Goal: Task Accomplishment & Management: Manage account settings

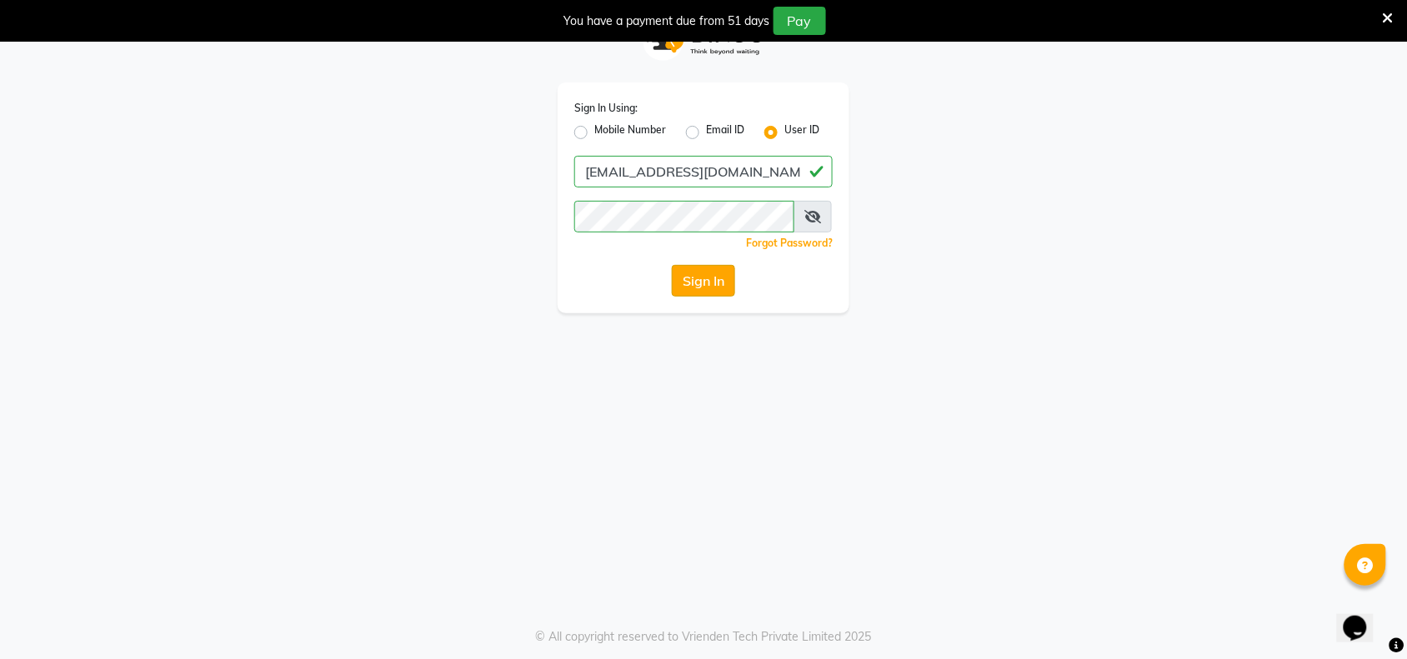
click at [706, 286] on button "Sign In" at bounding box center [703, 281] width 63 height 32
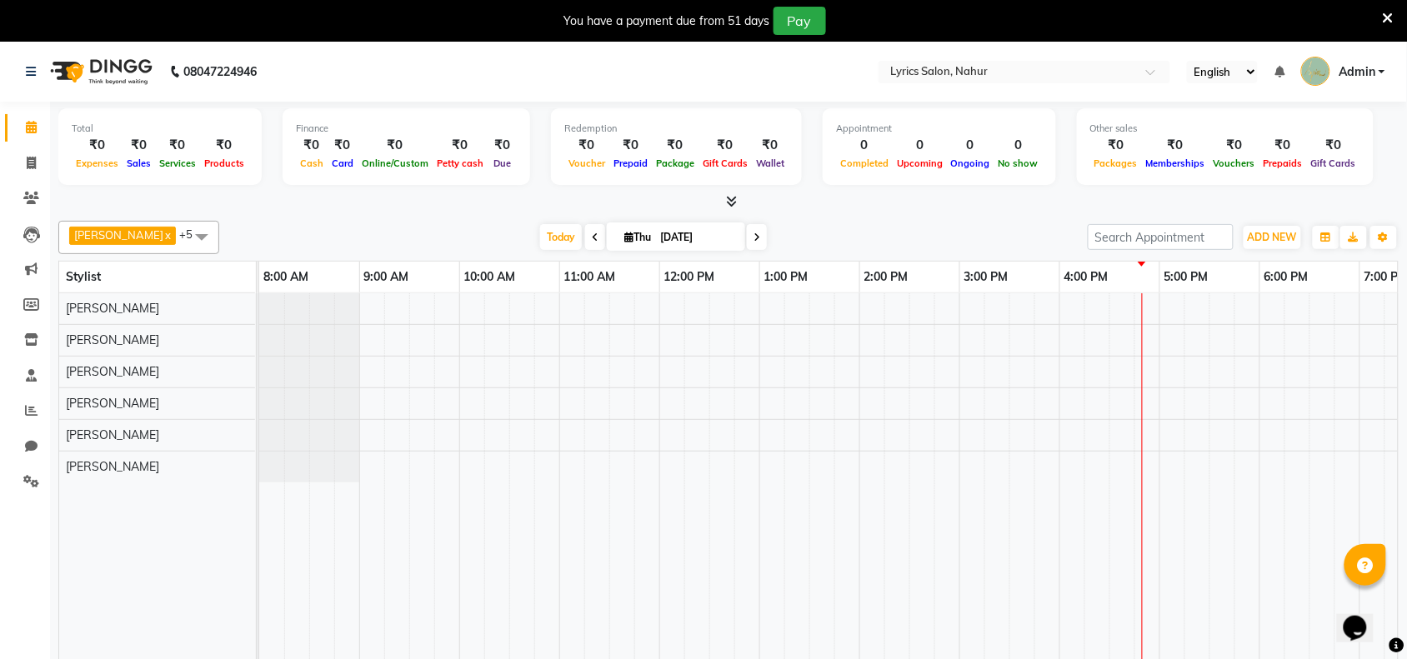
drag, startPoint x: 184, startPoint y: 365, endPoint x: 257, endPoint y: 364, distance: 72.5
click at [257, 364] on td at bounding box center [258, 488] width 3 height 390
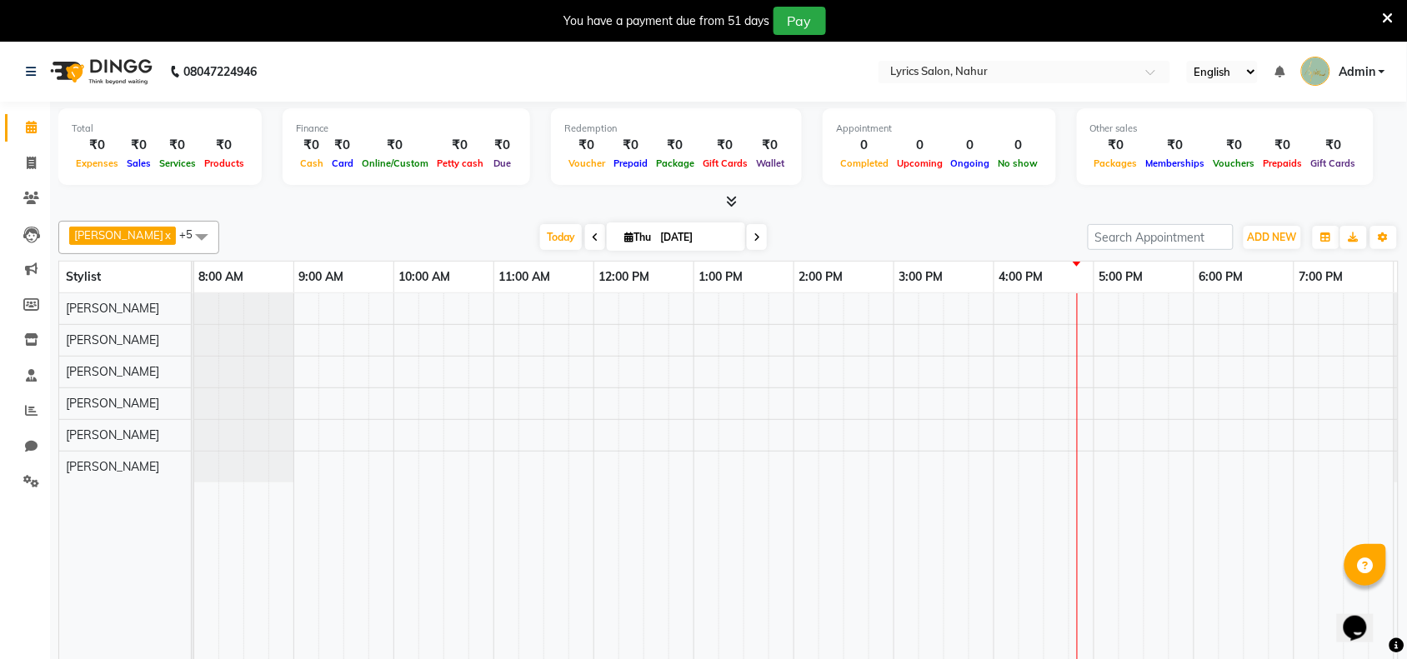
drag, startPoint x: 257, startPoint y: 364, endPoint x: 192, endPoint y: 363, distance: 65.0
click at [192, 363] on td at bounding box center [193, 488] width 3 height 390
click at [210, 236] on span at bounding box center [201, 237] width 33 height 32
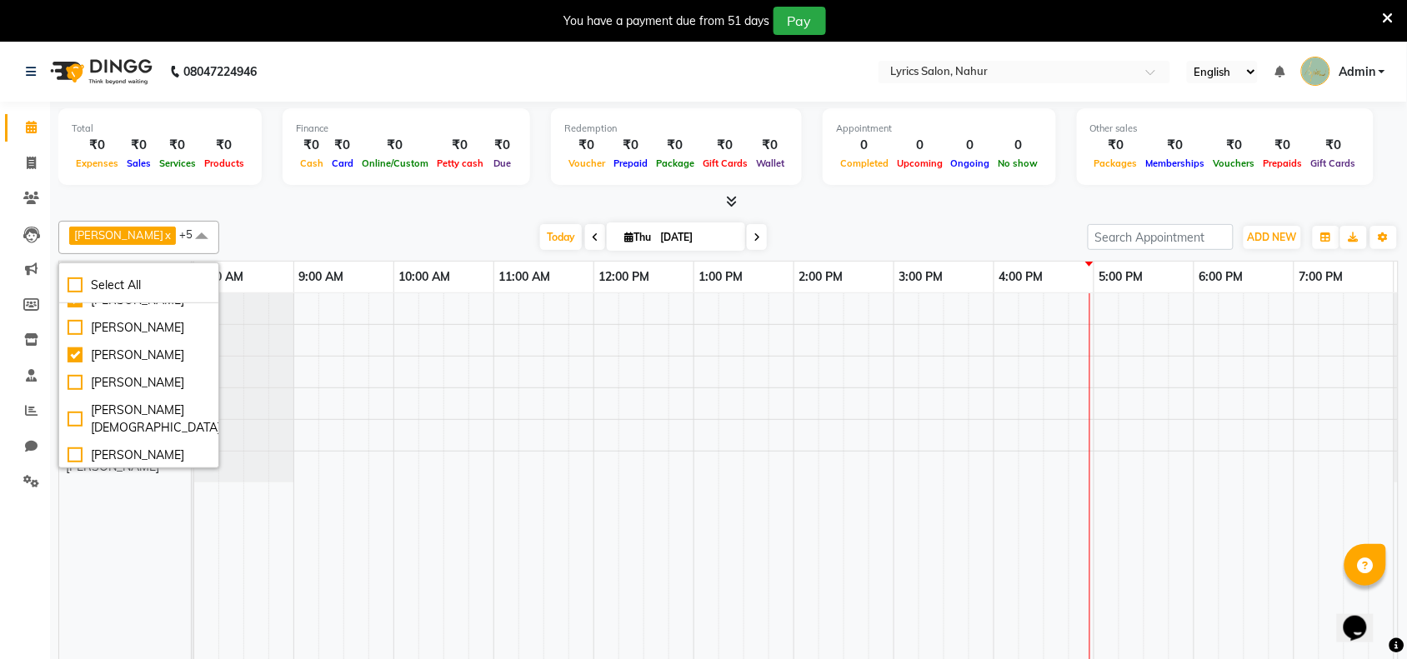
scroll to position [438, 0]
click at [113, 580] on div "DEEPAK KUMAR KARISHMA RATHOD PRIYA THAKKAR RENUKA THAKUR SACHIN SHARMA YOGESH S…" at bounding box center [133, 487] width 148 height 389
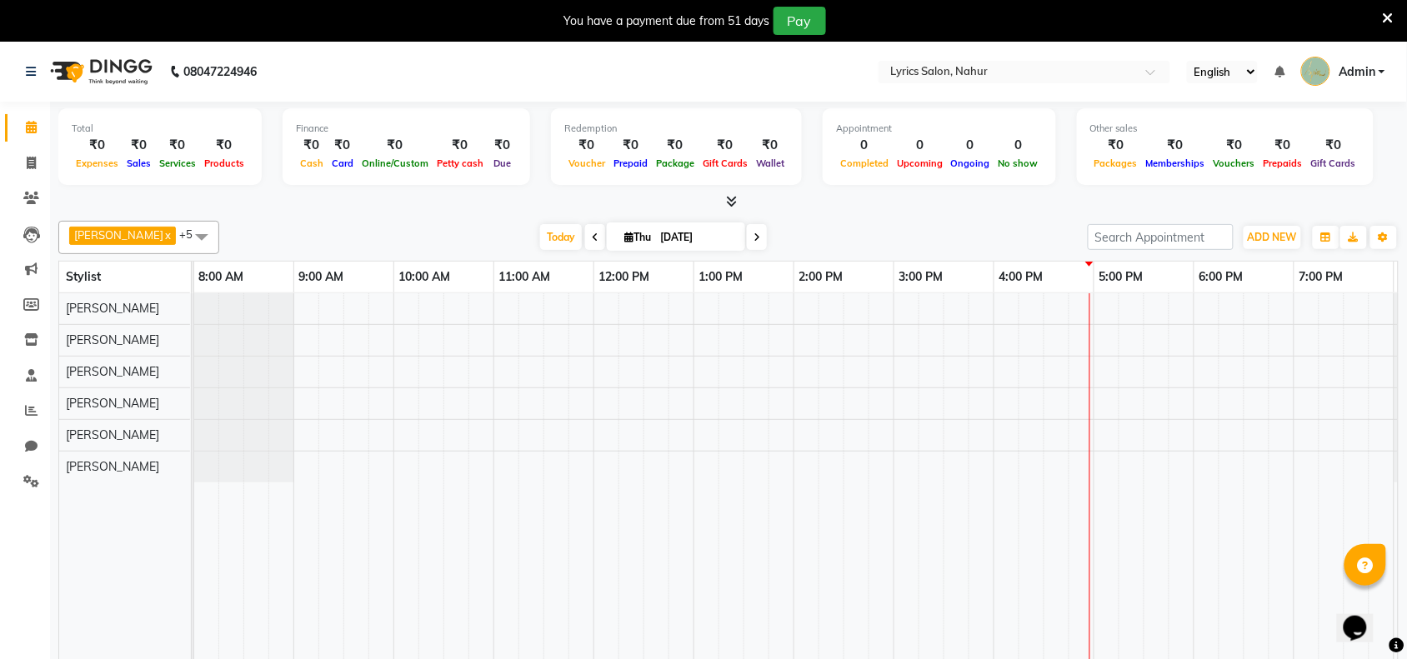
click at [727, 197] on icon at bounding box center [732, 201] width 11 height 13
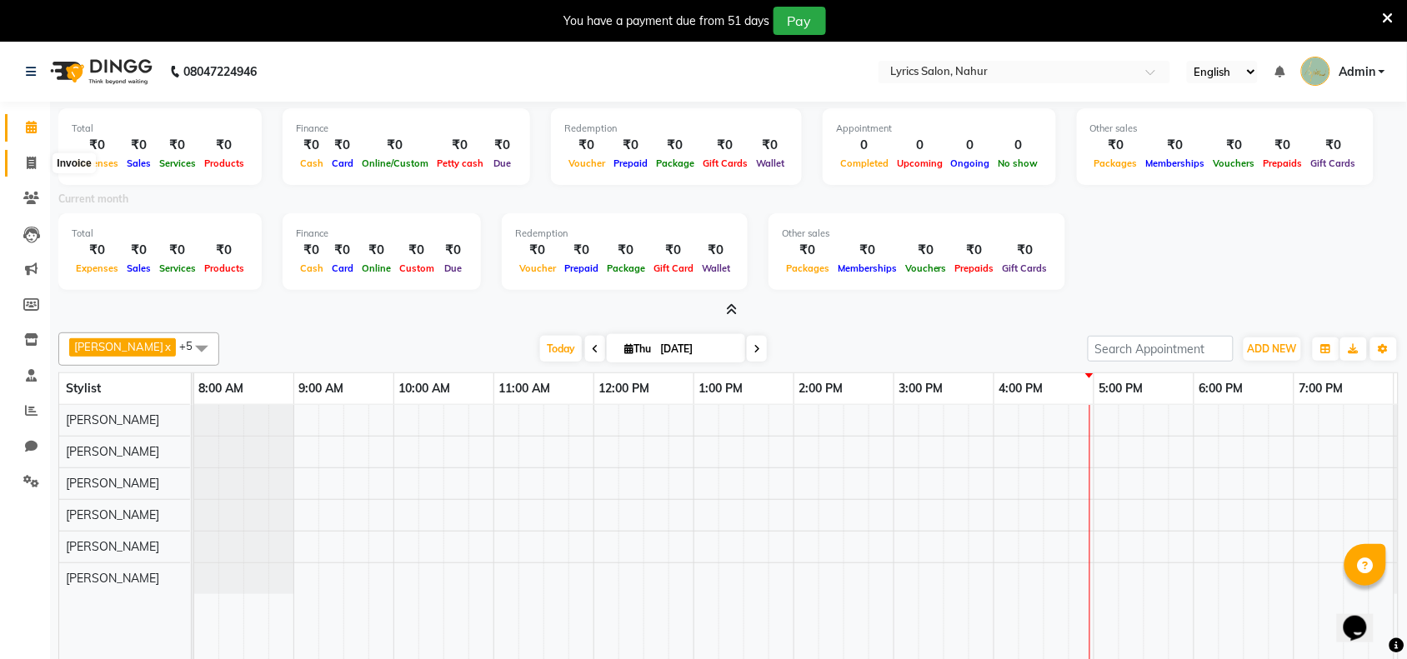
click at [42, 157] on span at bounding box center [31, 163] width 29 height 19
select select "service"
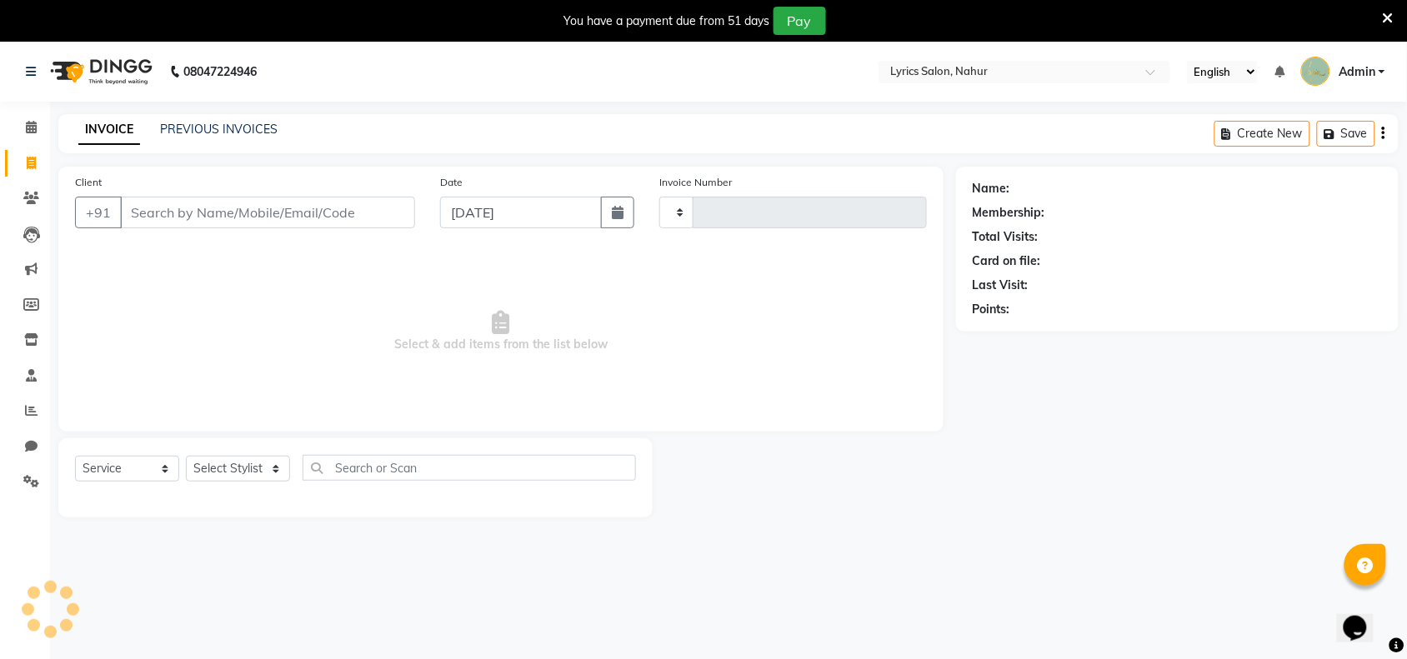
type input "0675"
select select "8608"
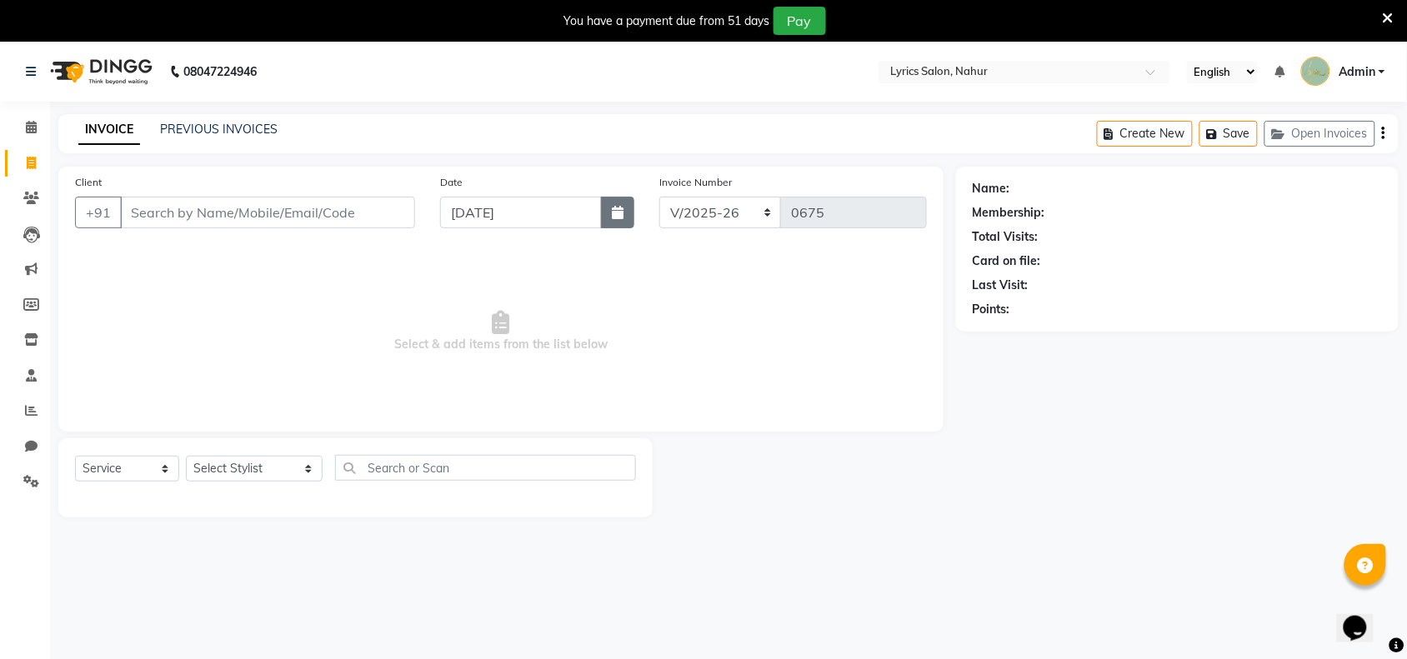
click at [628, 213] on button "button" at bounding box center [617, 213] width 33 height 32
select select "9"
select select "2025"
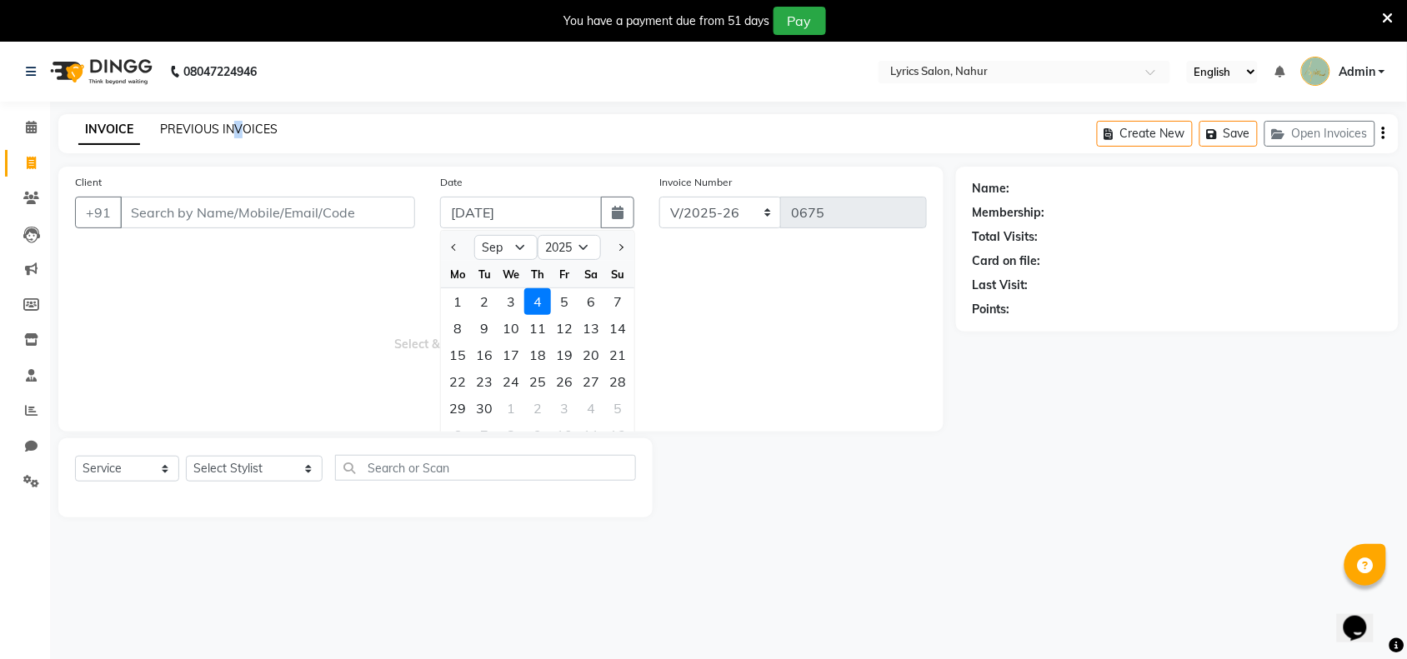
drag, startPoint x: 244, startPoint y: 117, endPoint x: 230, endPoint y: 131, distance: 20.0
click at [230, 131] on div "INVOICE PREVIOUS INVOICES Create New Save Open Invoices" at bounding box center [728, 133] width 1341 height 39
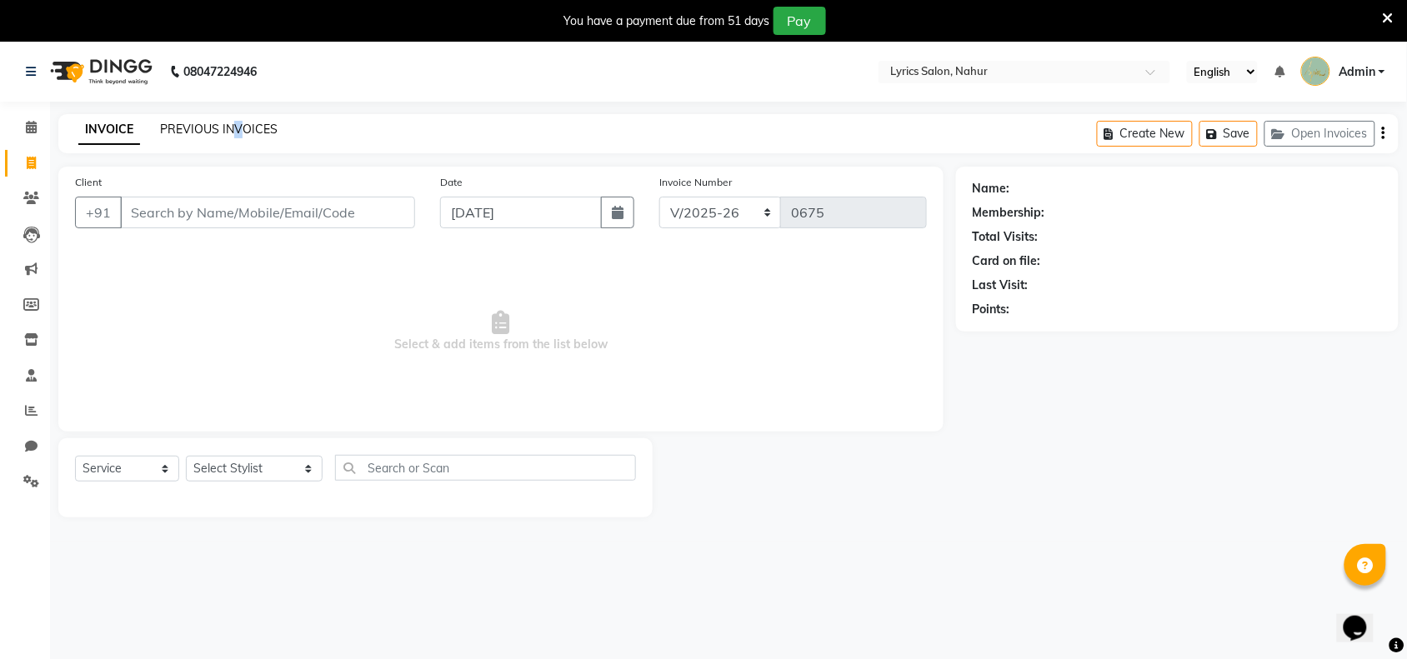
click at [230, 131] on link "PREVIOUS INVOICES" at bounding box center [219, 129] width 118 height 15
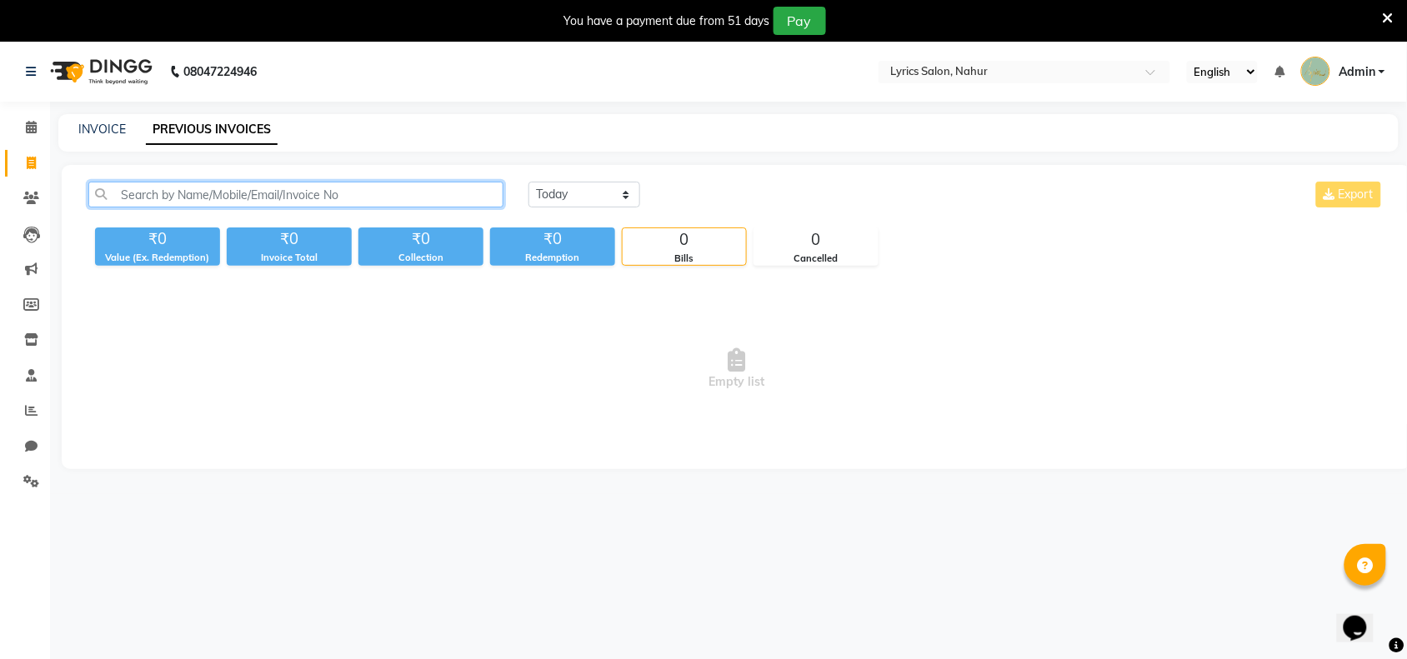
click at [464, 192] on input "text" at bounding box center [295, 195] width 415 height 26
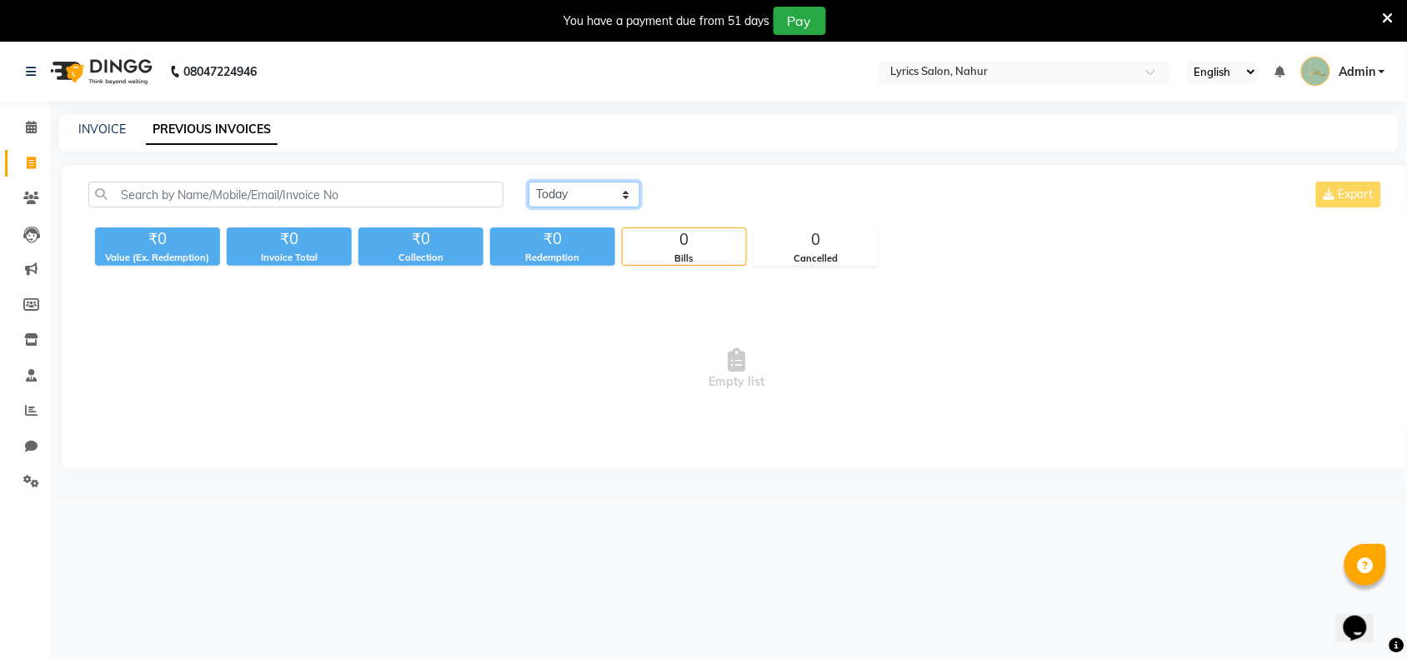
click at [547, 197] on select "Today Yesterday Custom Range" at bounding box center [585, 195] width 112 height 26
select select "range"
click at [529, 182] on select "Today Yesterday Custom Range" at bounding box center [585, 195] width 112 height 26
click at [715, 198] on input "04-09-2025" at bounding box center [720, 194] width 117 height 23
select select "9"
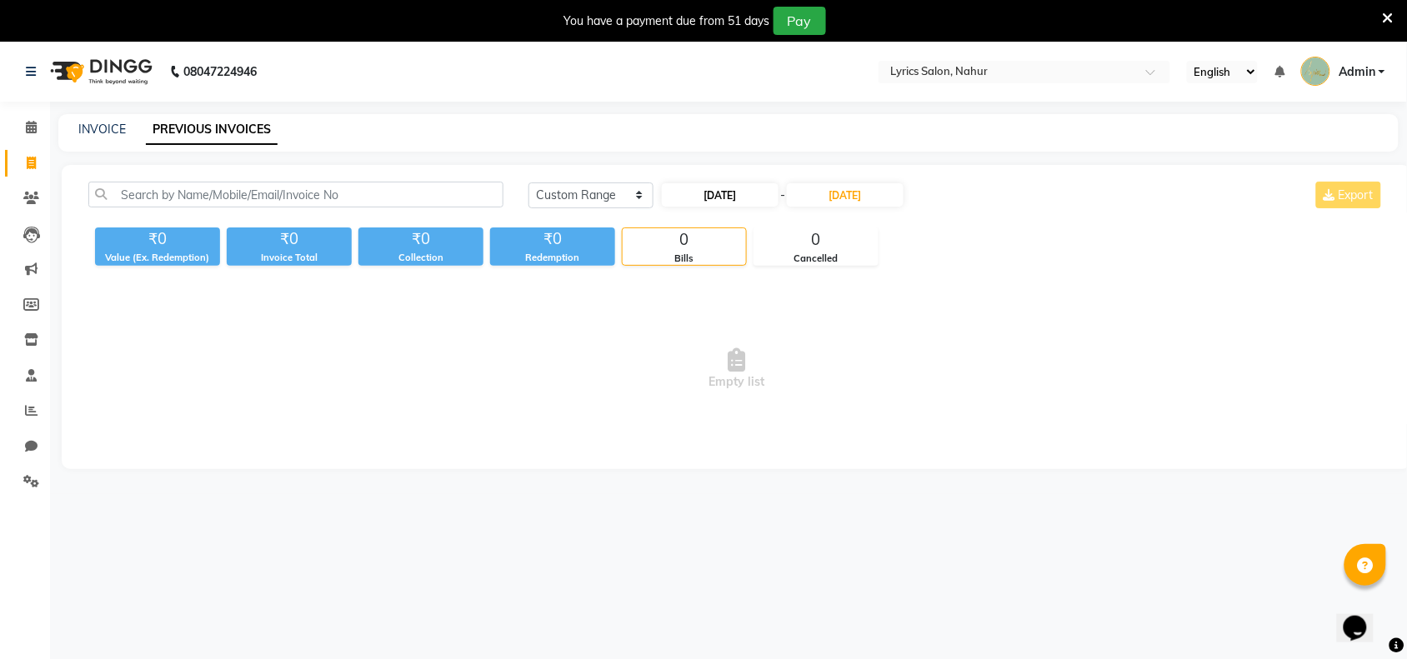
select select "2025"
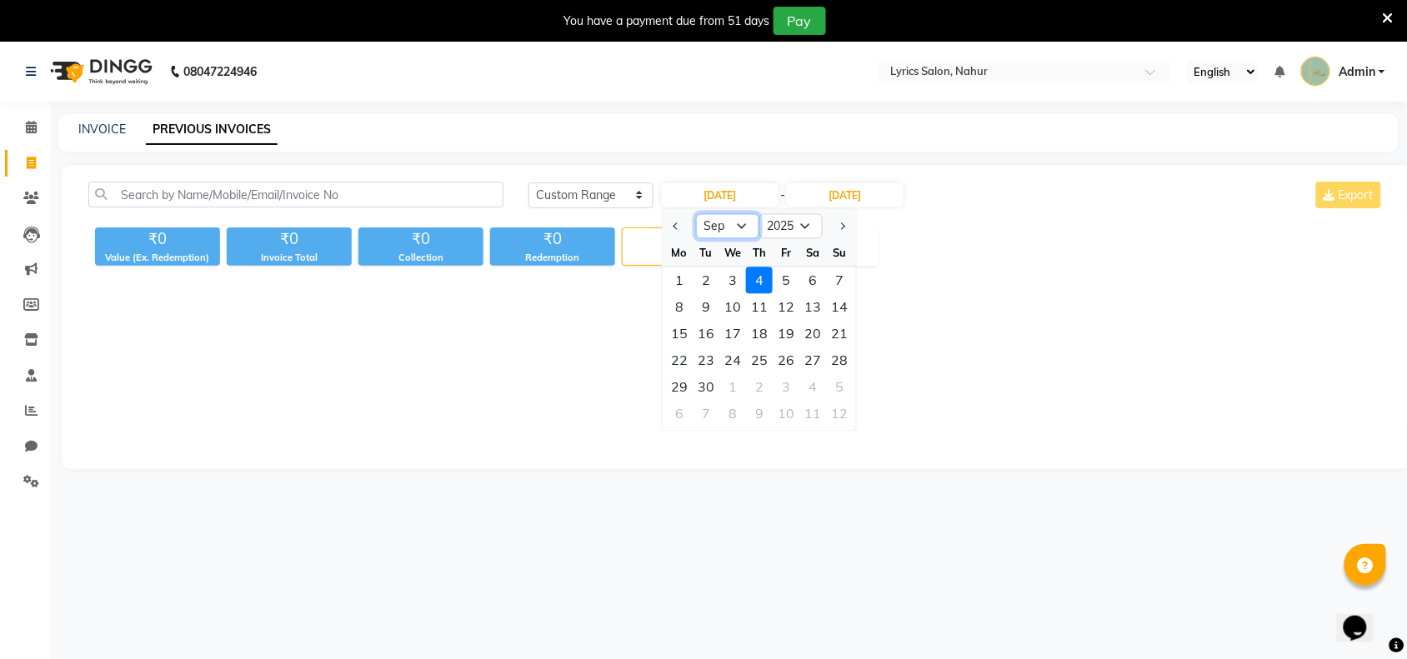
click at [742, 228] on select "Jan Feb Mar Apr May Jun Jul Aug Sep Oct Nov Dec" at bounding box center [727, 226] width 63 height 25
select select "7"
click at [696, 214] on select "Jan Feb Mar Apr May Jun Jul Aug Sep Oct Nov Dec" at bounding box center [727, 226] width 63 height 25
click at [755, 375] on div "31" at bounding box center [759, 387] width 27 height 27
type input "31-07-2025"
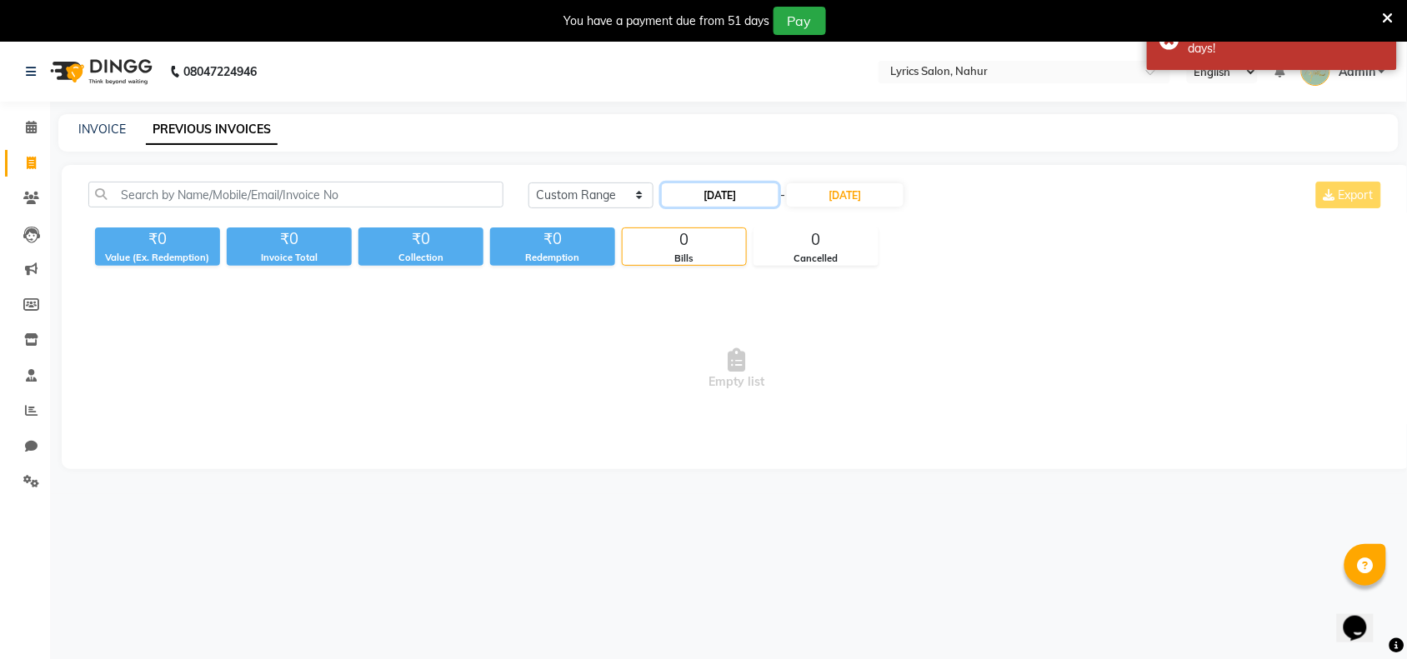
click at [746, 194] on input "31-07-2025" at bounding box center [720, 194] width 117 height 23
select select "7"
select select "2025"
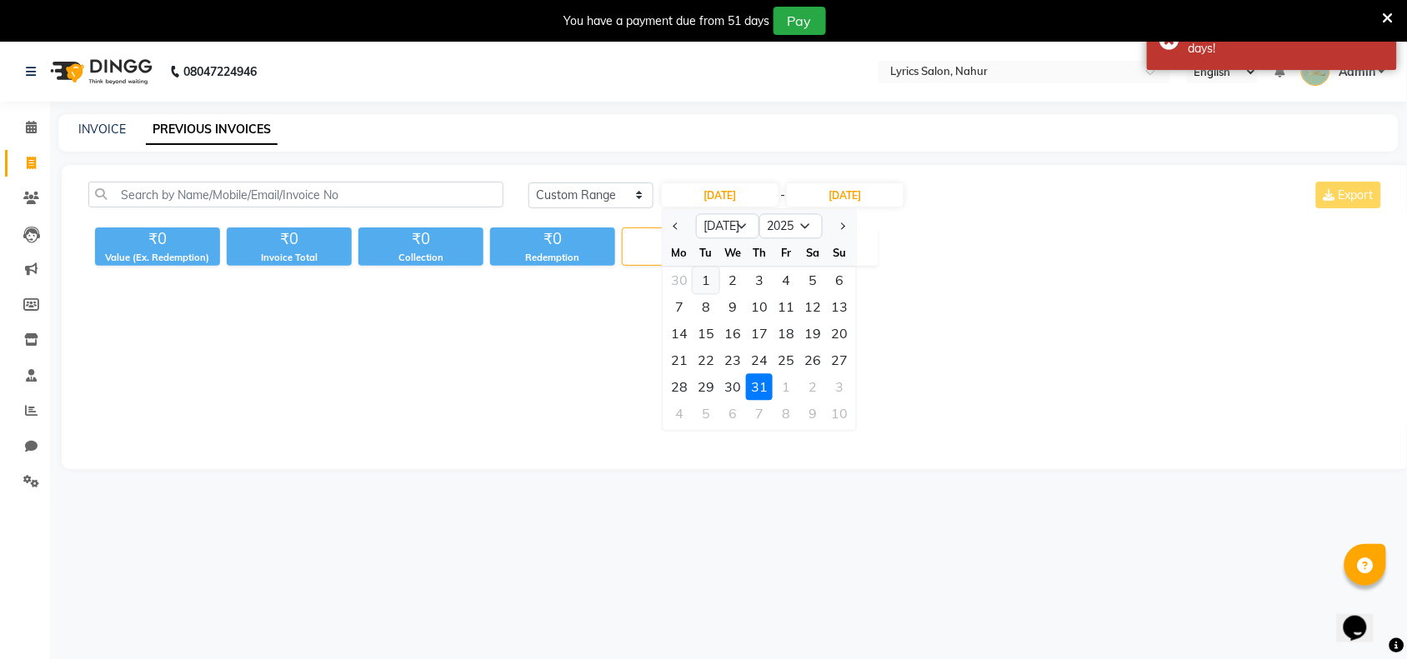
click at [711, 279] on div "1" at bounding box center [706, 281] width 27 height 27
type input "01-07-2025"
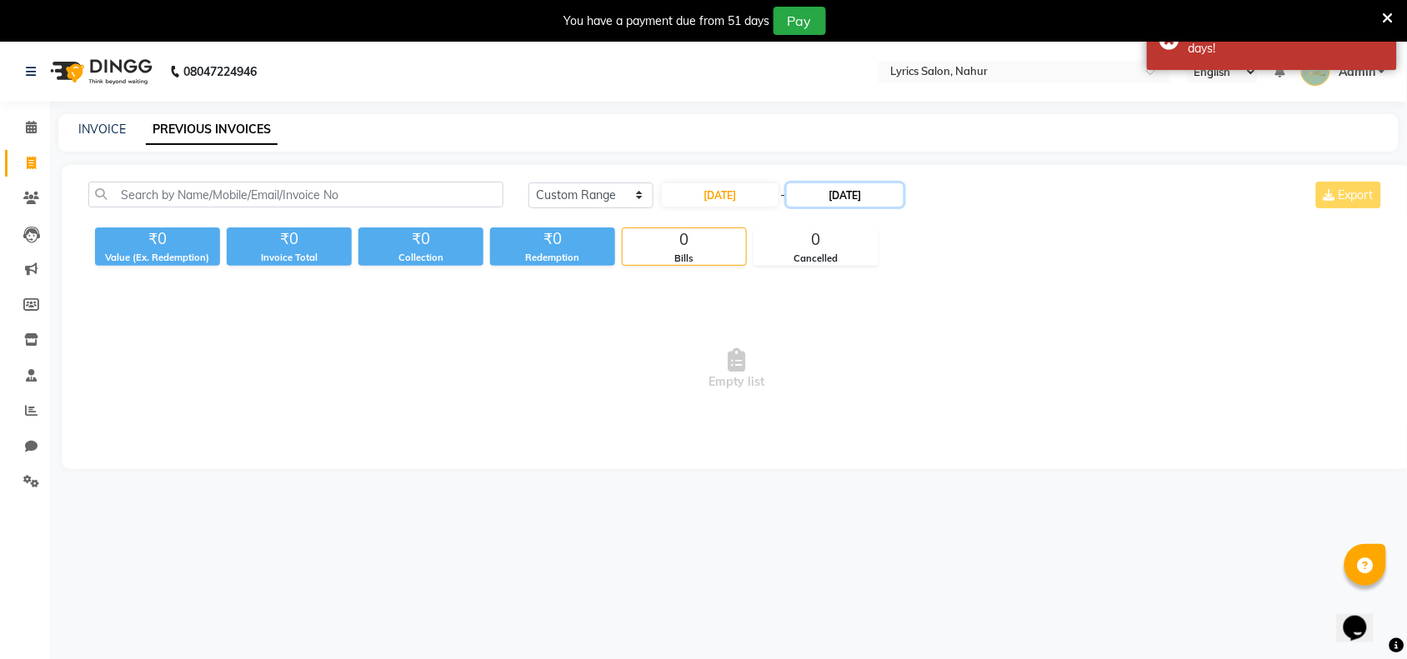
click at [847, 186] on input "04-09-2025" at bounding box center [845, 194] width 117 height 23
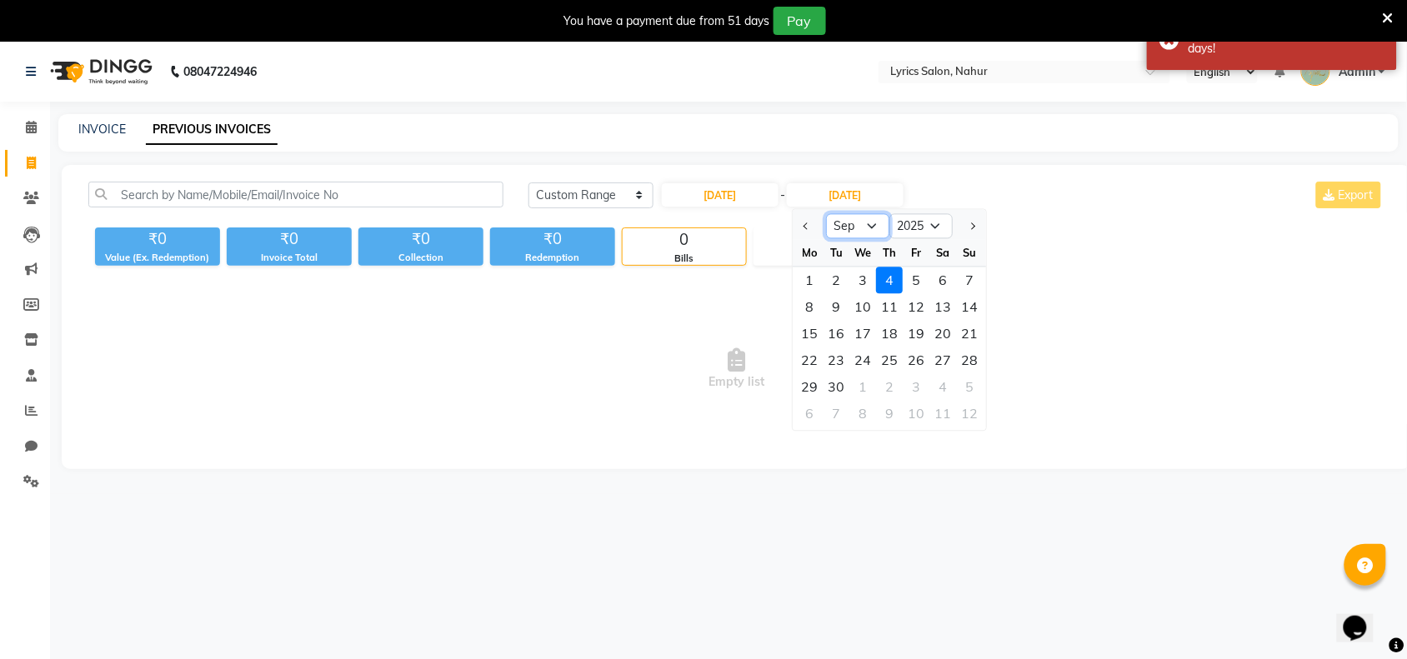
click at [877, 227] on select "Jul Aug Sep Oct Nov Dec" at bounding box center [858, 226] width 63 height 25
select select "7"
click at [827, 214] on select "Jul Aug Sep Oct Nov Dec" at bounding box center [858, 226] width 63 height 25
click at [892, 377] on div "31" at bounding box center [890, 387] width 27 height 27
type input "31-07-2025"
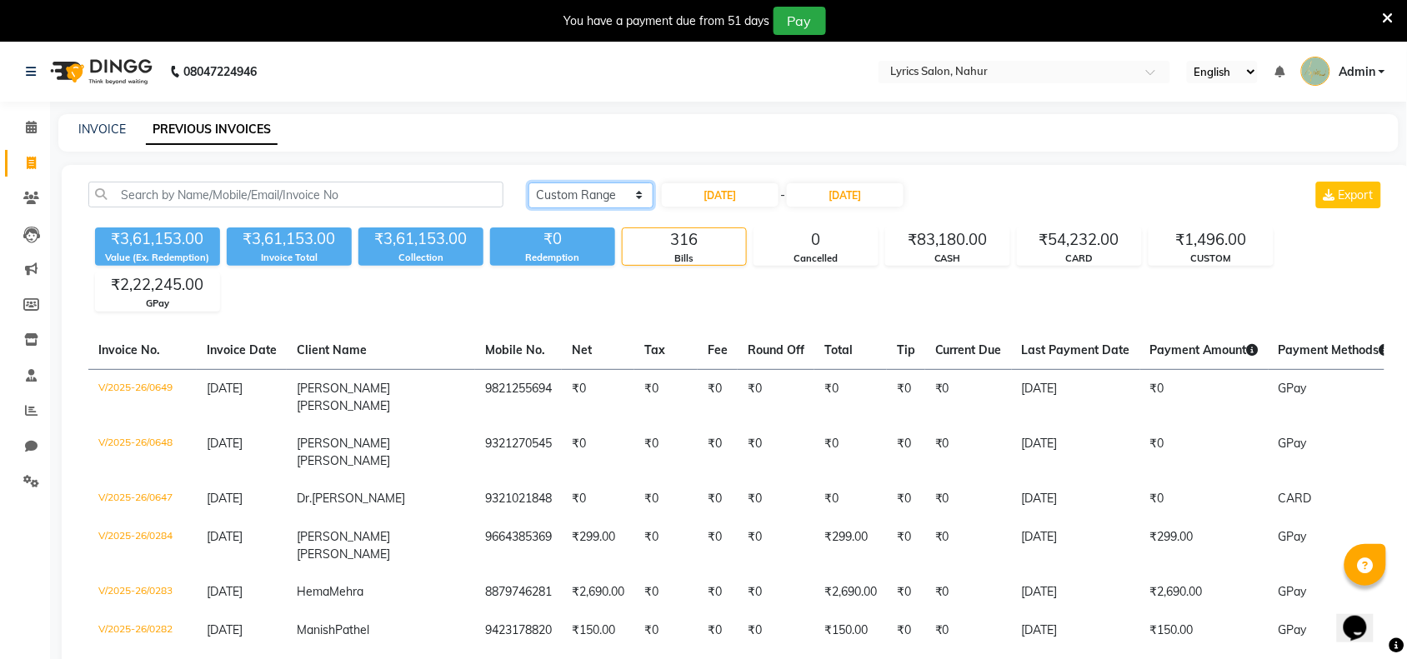
click at [605, 189] on select "Today Yesterday Custom Range" at bounding box center [591, 196] width 125 height 26
click at [23, 121] on span at bounding box center [31, 127] width 29 height 19
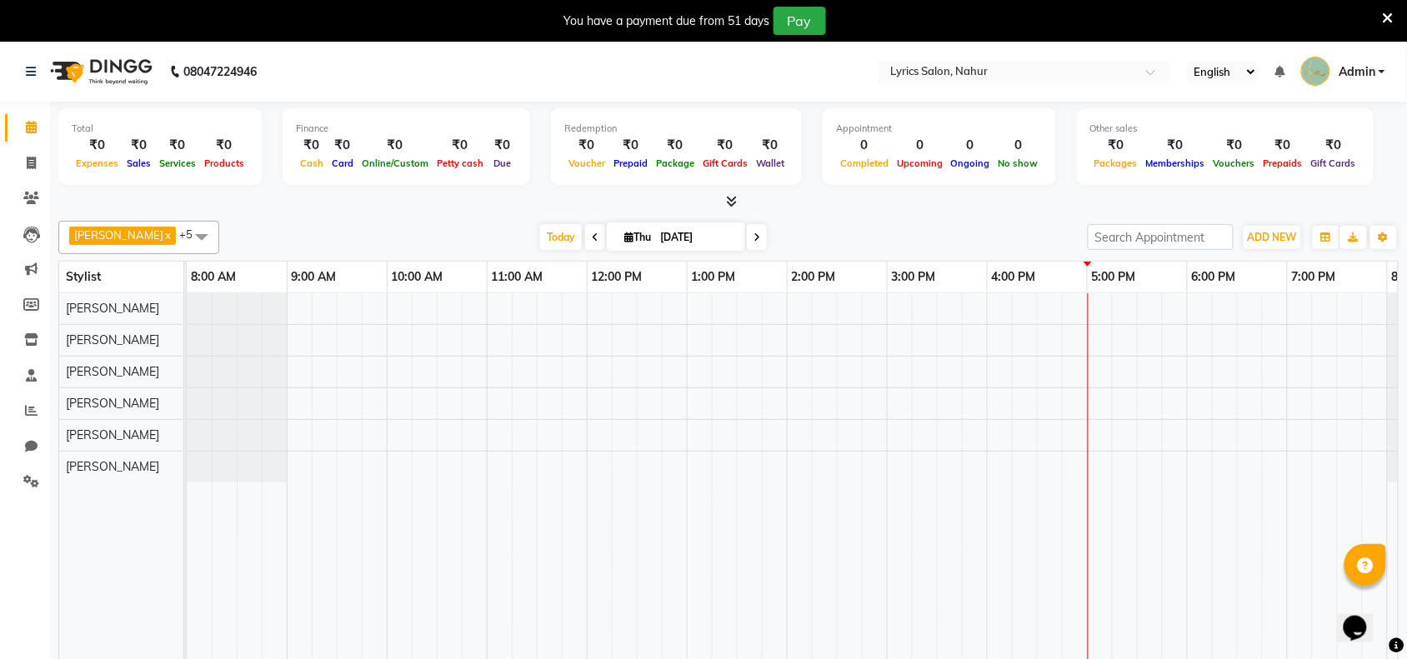
click at [734, 202] on icon at bounding box center [732, 201] width 11 height 13
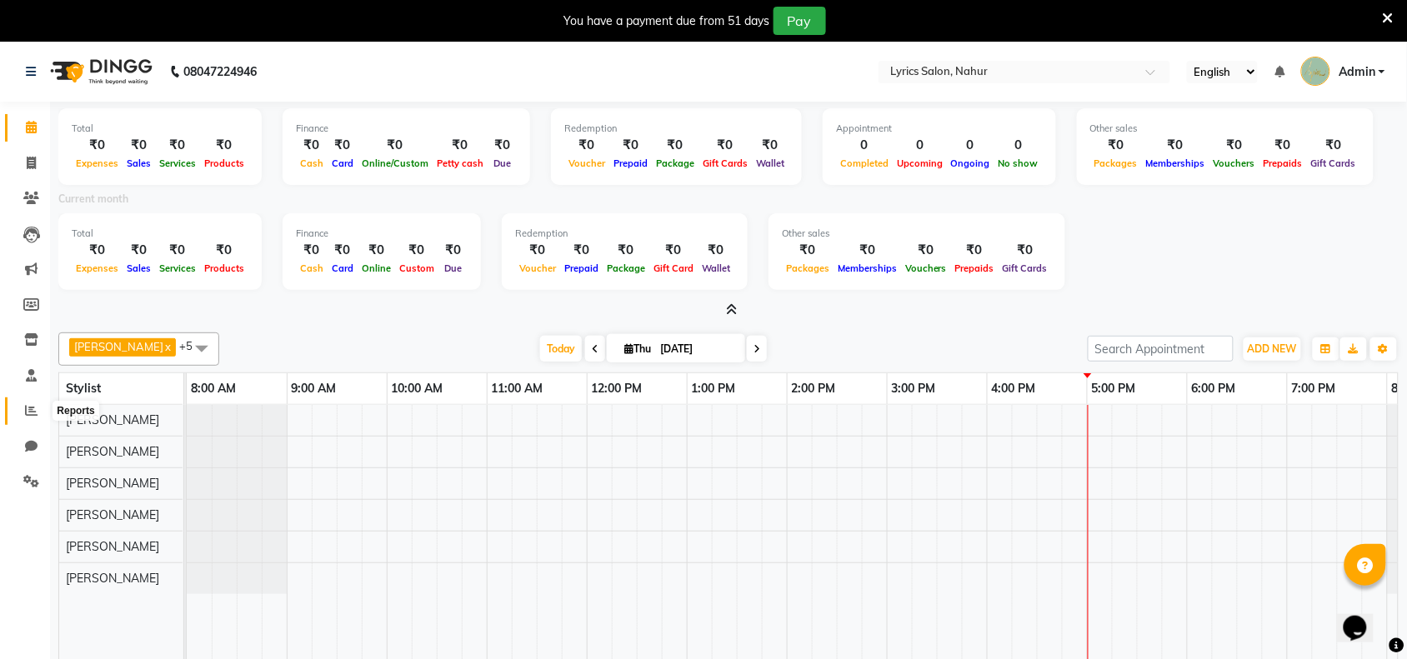
click at [33, 409] on icon at bounding box center [31, 410] width 13 height 13
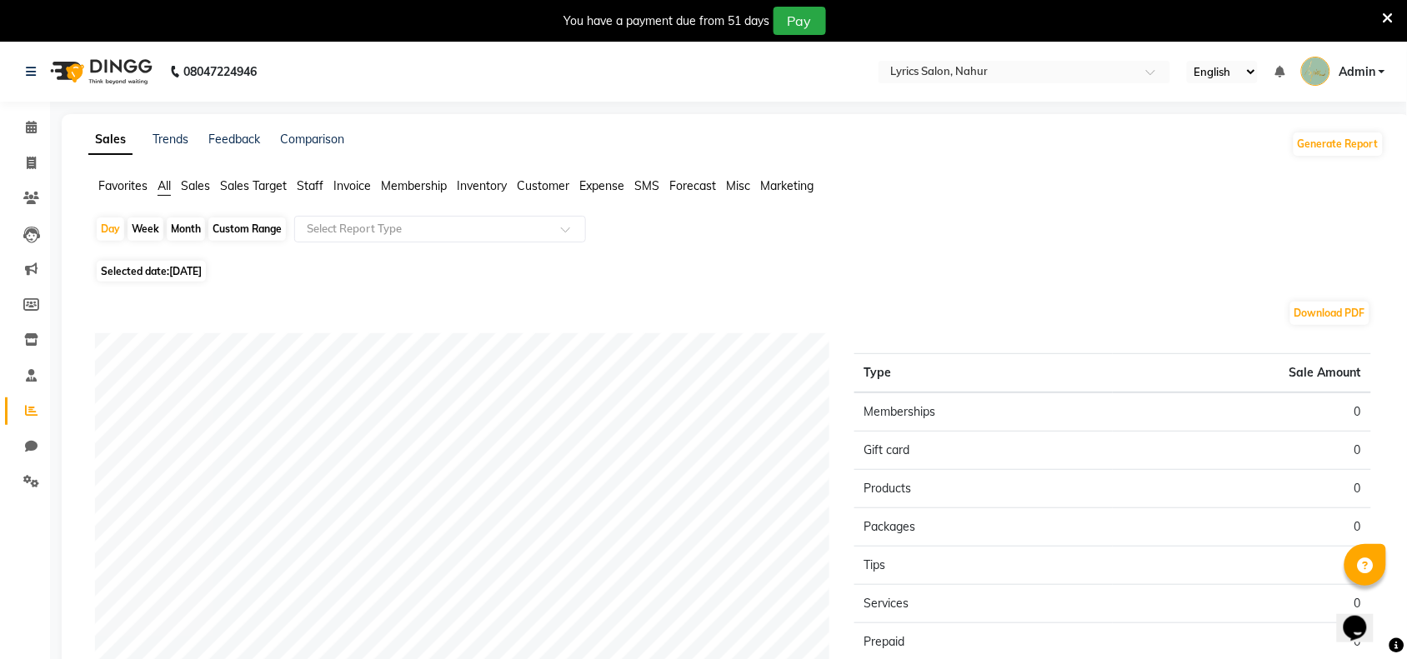
click at [460, 188] on span "Inventory" at bounding box center [482, 185] width 50 height 15
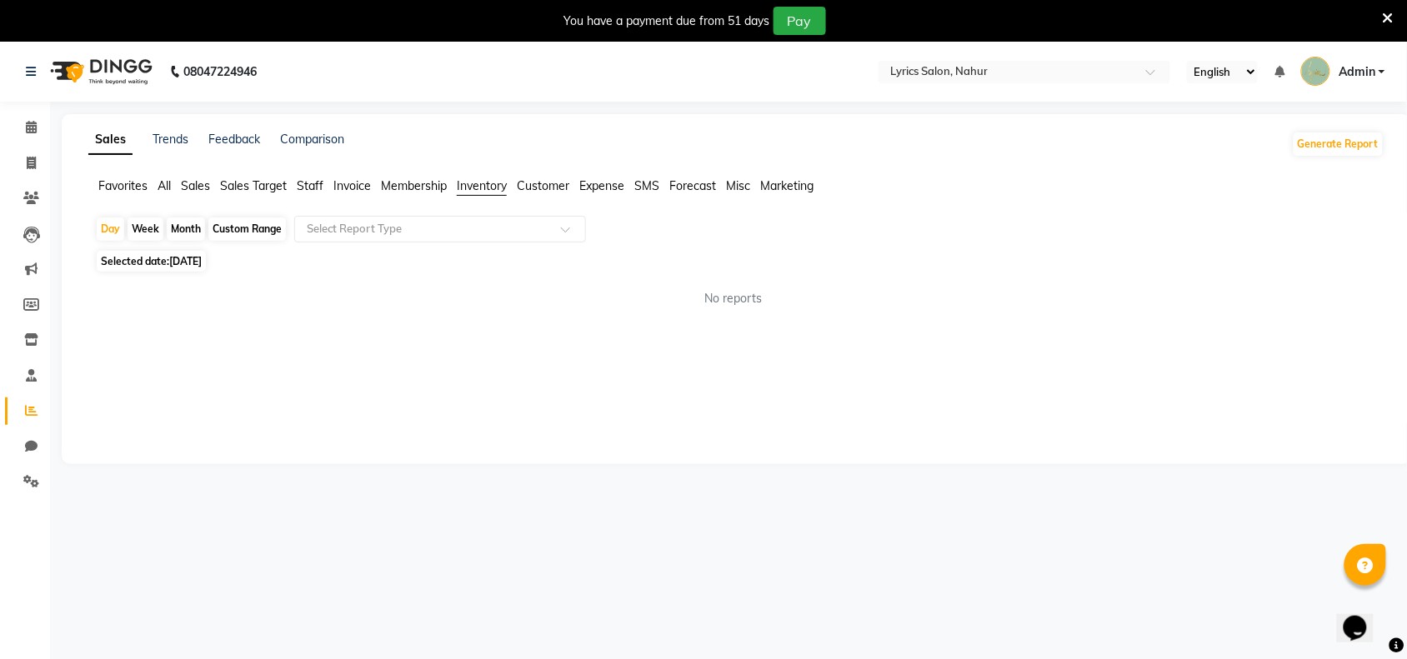
click at [425, 190] on span "Membership" at bounding box center [414, 185] width 66 height 15
click at [493, 188] on span "Inventory" at bounding box center [482, 185] width 50 height 15
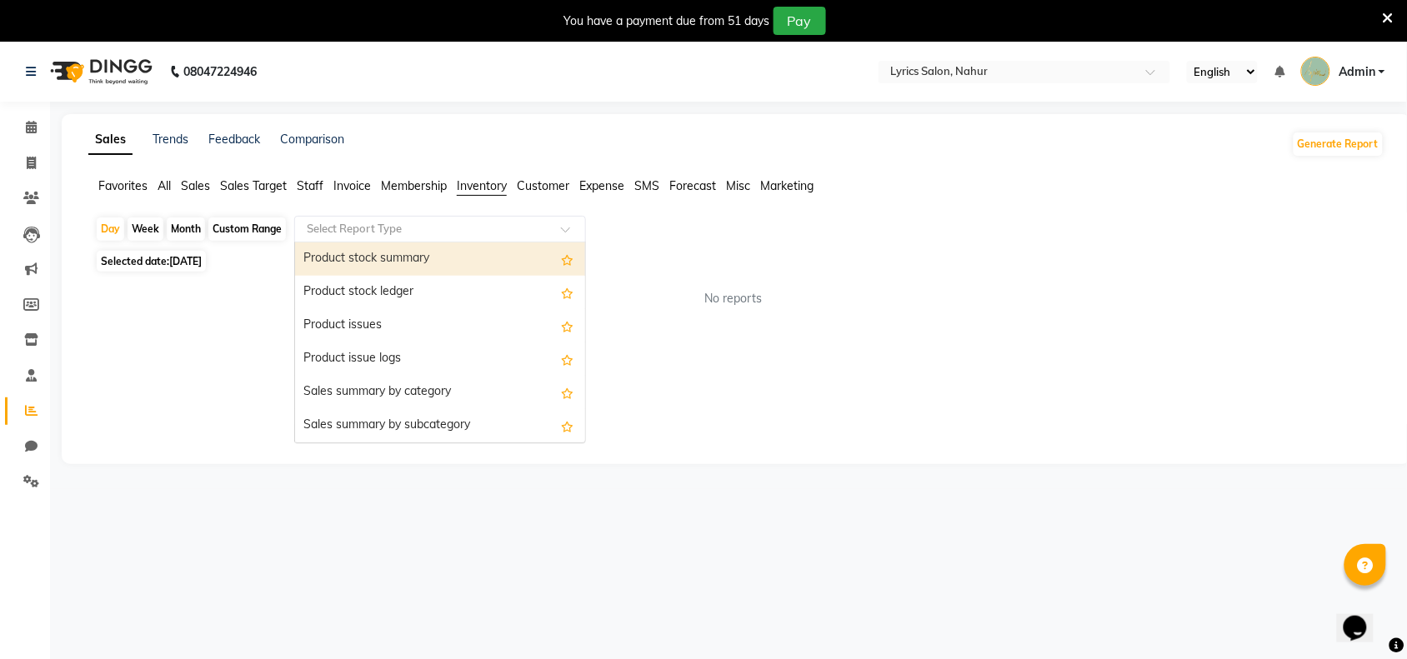
click at [479, 229] on input "text" at bounding box center [423, 229] width 240 height 17
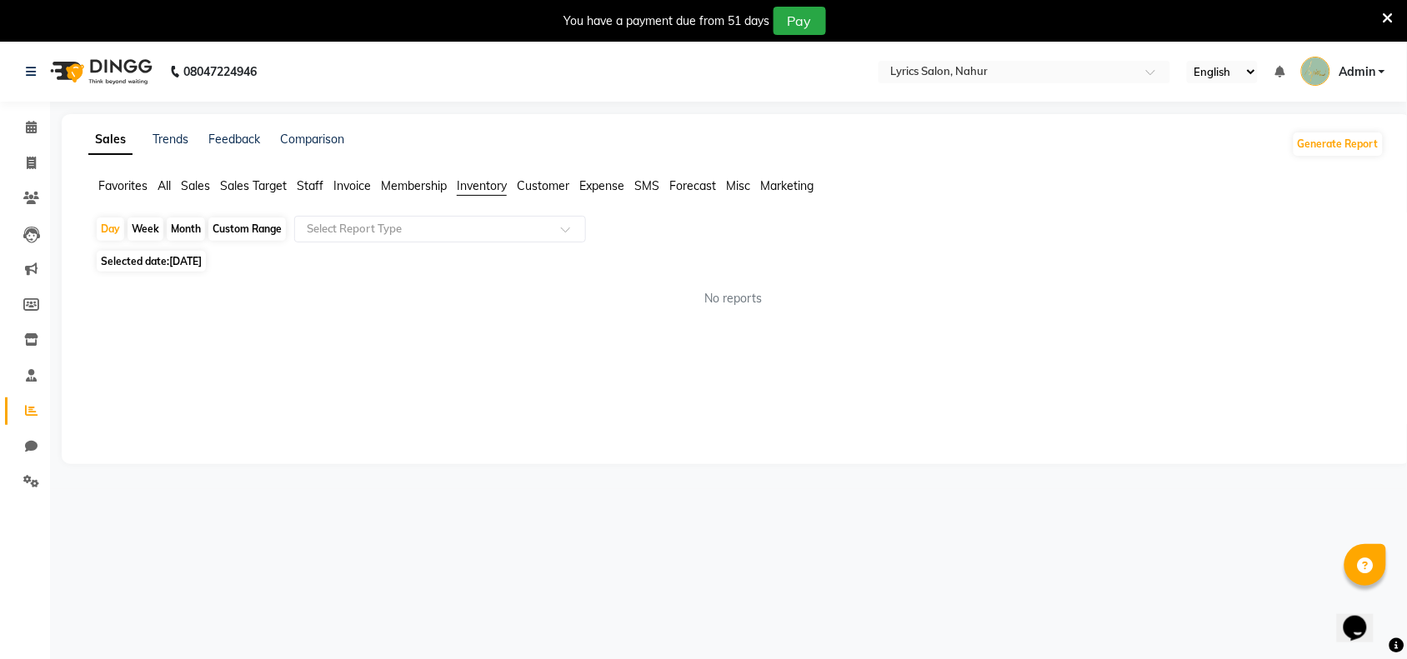
click at [150, 256] on span "Selected date: 04-09-2025" at bounding box center [151, 261] width 109 height 21
select select "9"
select select "2025"
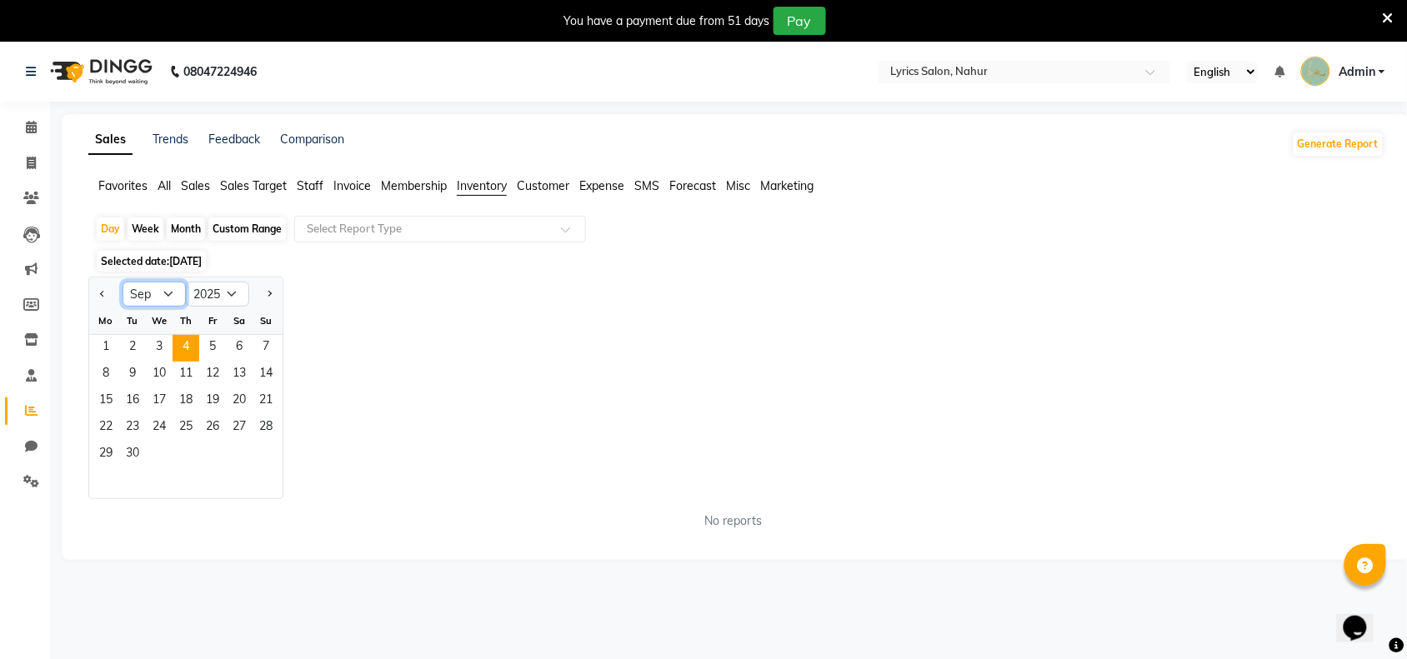
click at [151, 292] on select "Jan Feb Mar Apr May Jun Jul Aug Sep Oct Nov Dec" at bounding box center [154, 294] width 63 height 25
select select "7"
click at [123, 283] on select "Jan Feb Mar Apr May Jun Jul Aug Sep Oct Nov Dec" at bounding box center [154, 294] width 63 height 25
click at [131, 354] on span "1" at bounding box center [132, 348] width 27 height 27
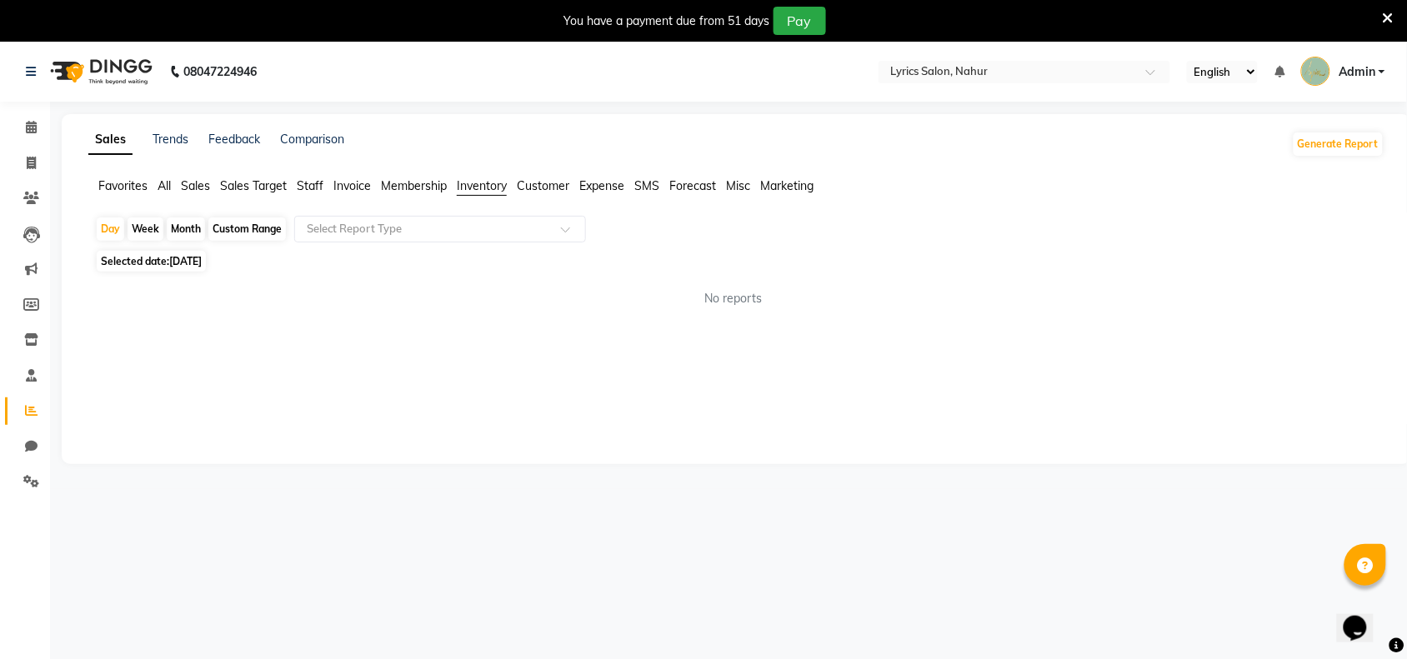
click at [202, 264] on span "01-07-2025" at bounding box center [185, 261] width 33 height 13
select select "7"
select select "2025"
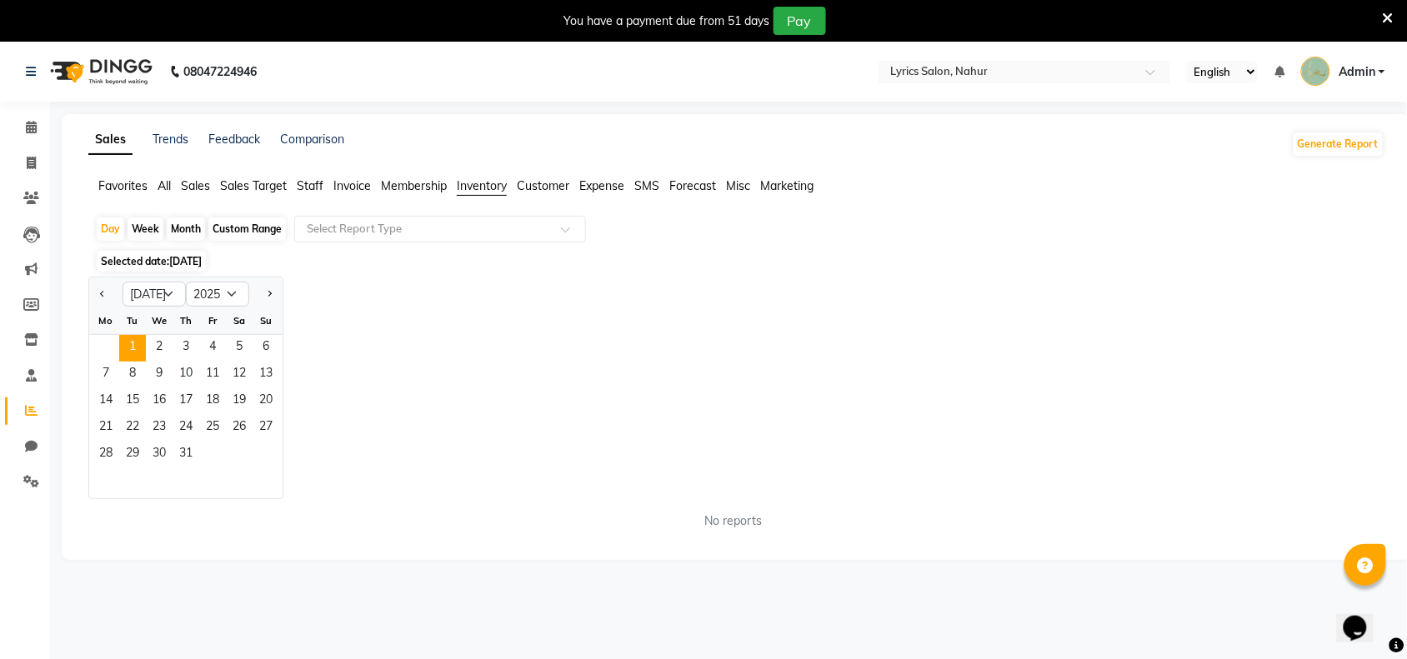
click at [202, 264] on span "01-07-2025" at bounding box center [185, 261] width 33 height 13
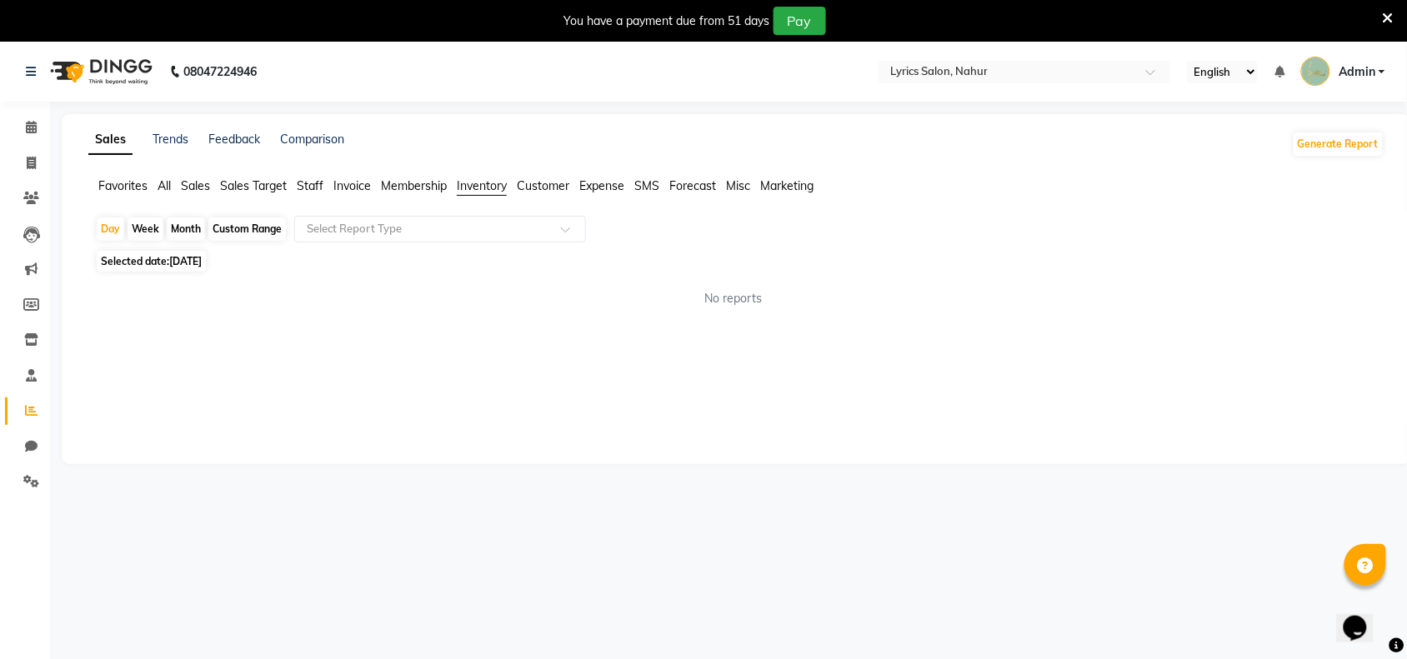
click at [177, 227] on div "Month" at bounding box center [186, 229] width 38 height 23
select select "7"
select select "2025"
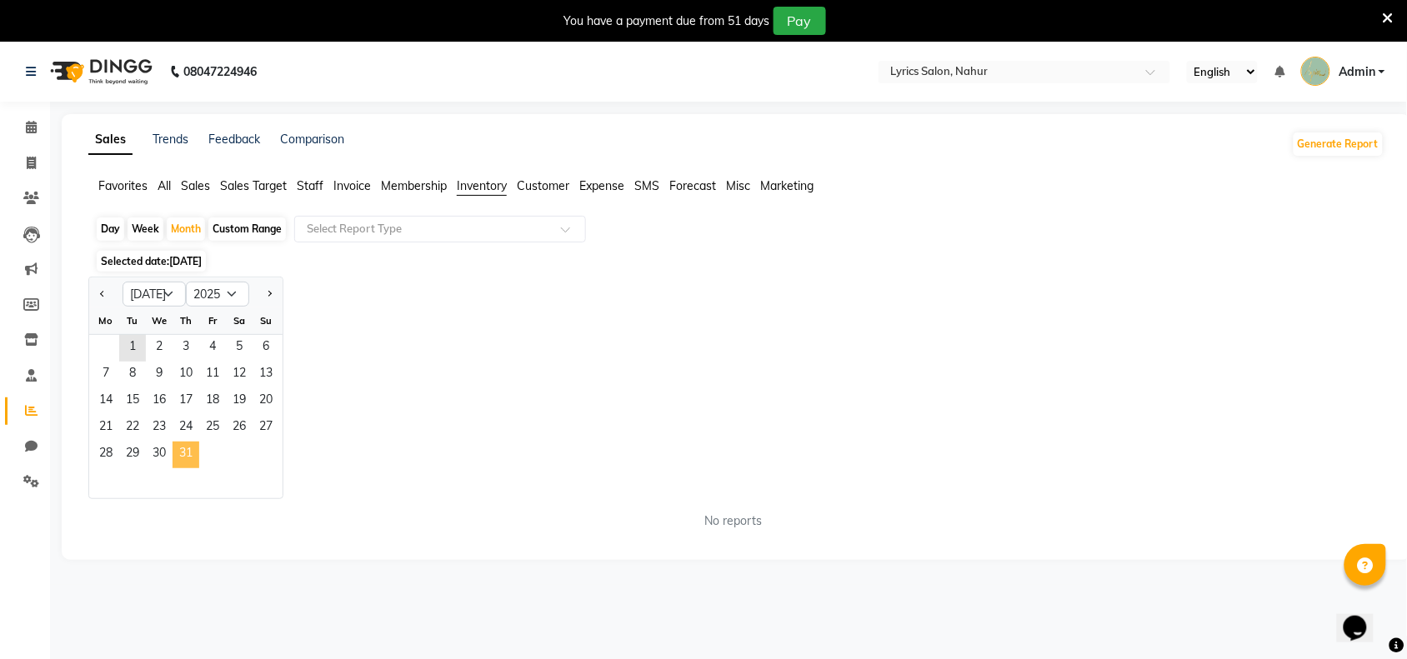
click at [198, 454] on span "31" at bounding box center [186, 455] width 27 height 27
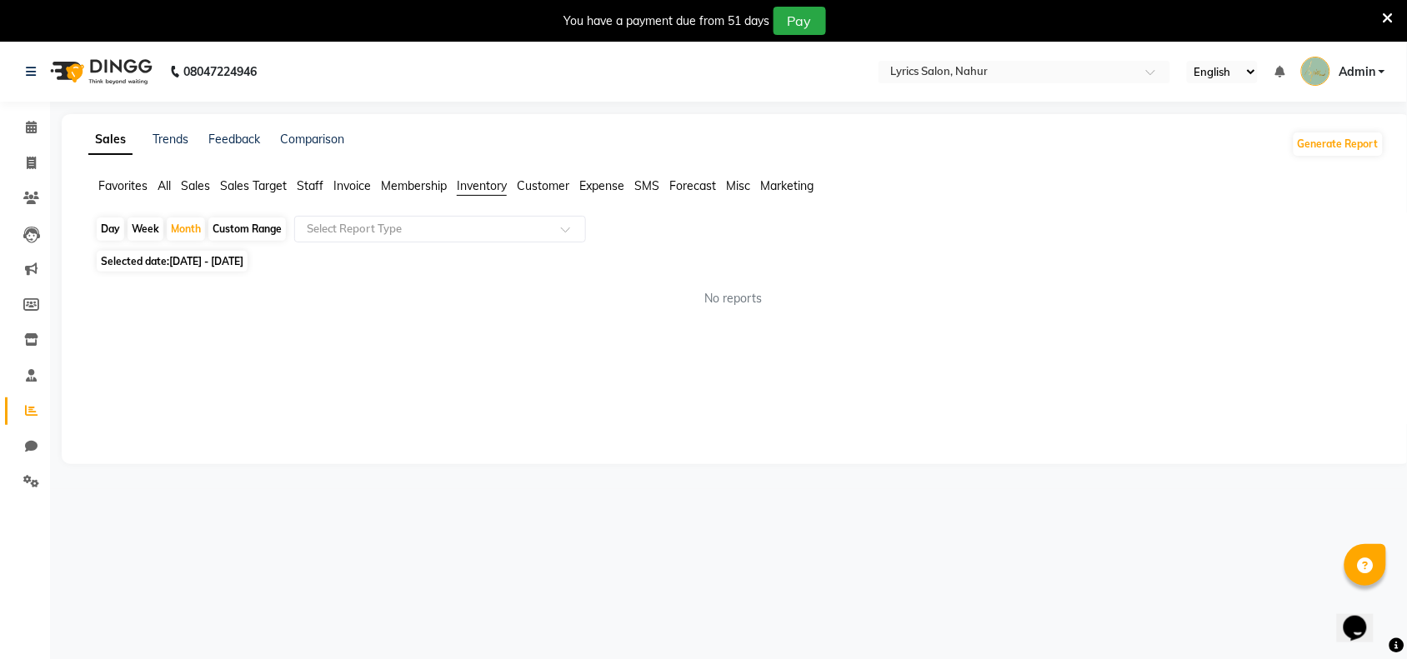
click at [372, 183] on ul "Favorites All Sales Sales Target Staff Invoice Membership Inventory Customer Ex…" at bounding box center [736, 187] width 1296 height 18
click at [359, 183] on span "Invoice" at bounding box center [352, 185] width 38 height 15
click at [304, 179] on span "Staff" at bounding box center [310, 185] width 27 height 15
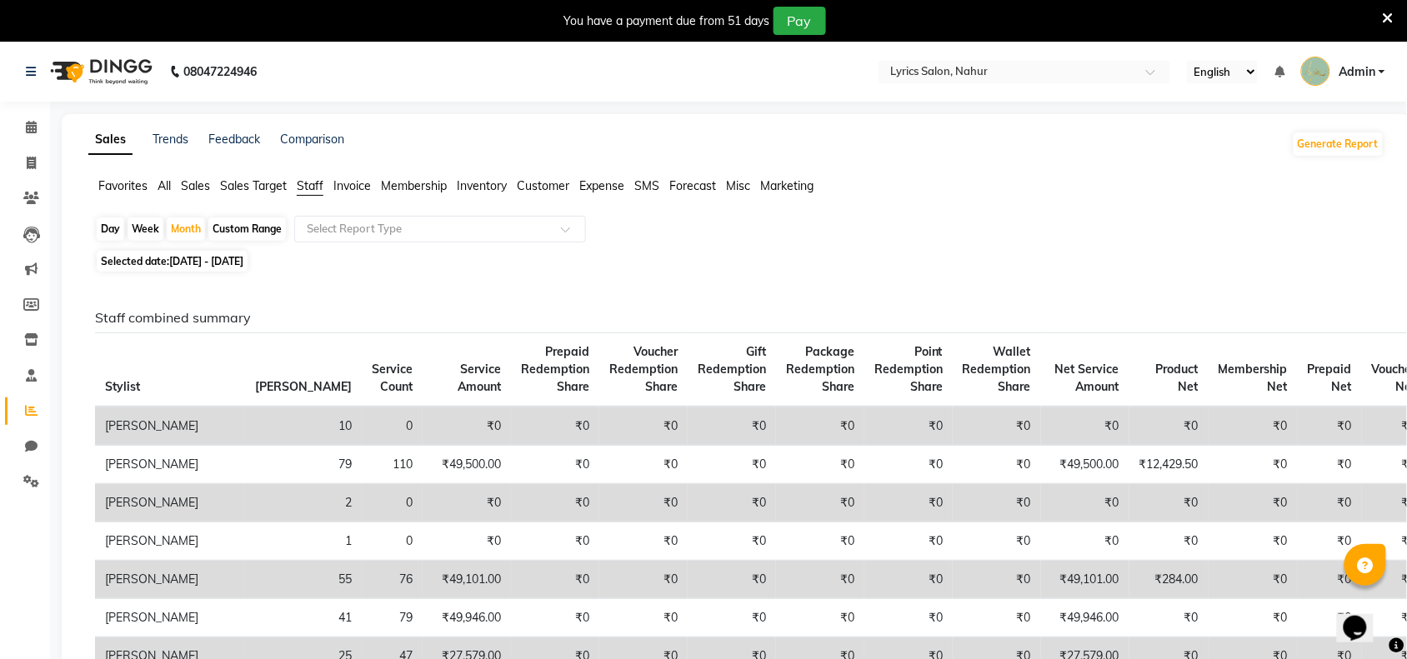
click at [250, 178] on span "Sales Target" at bounding box center [253, 185] width 67 height 15
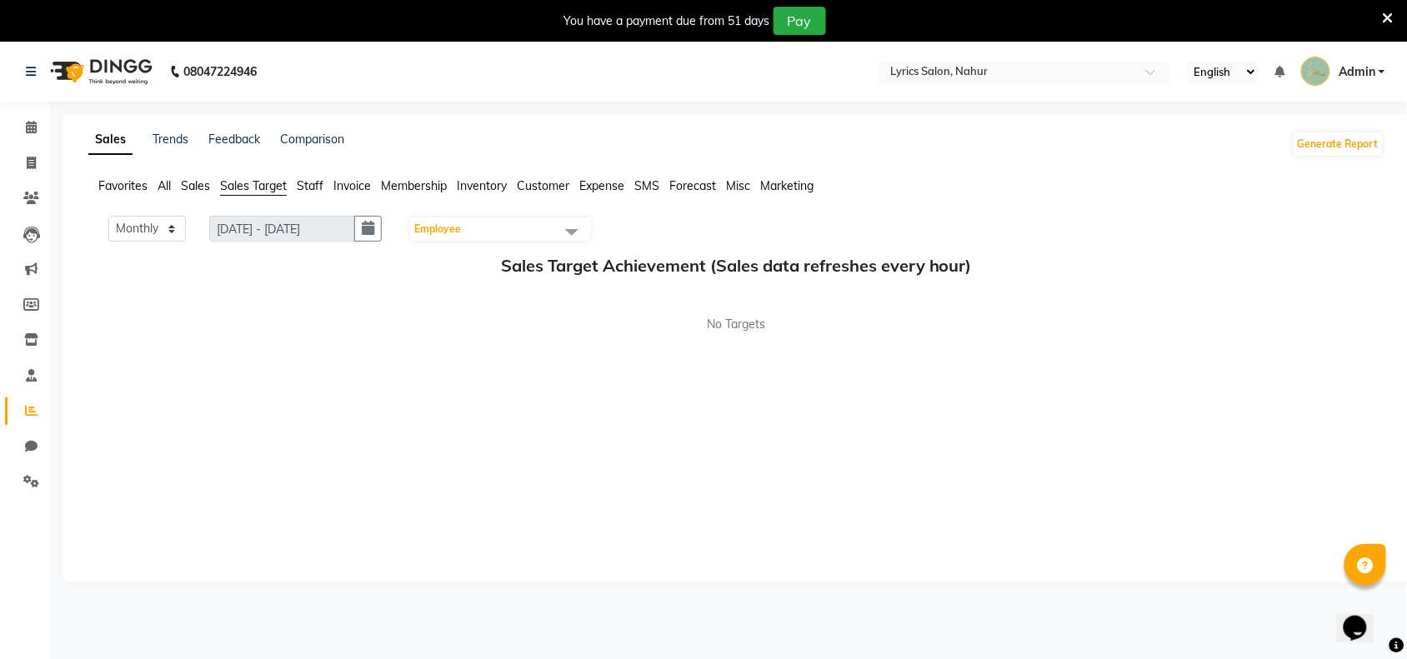
click at [165, 183] on span "All" at bounding box center [164, 185] width 13 height 15
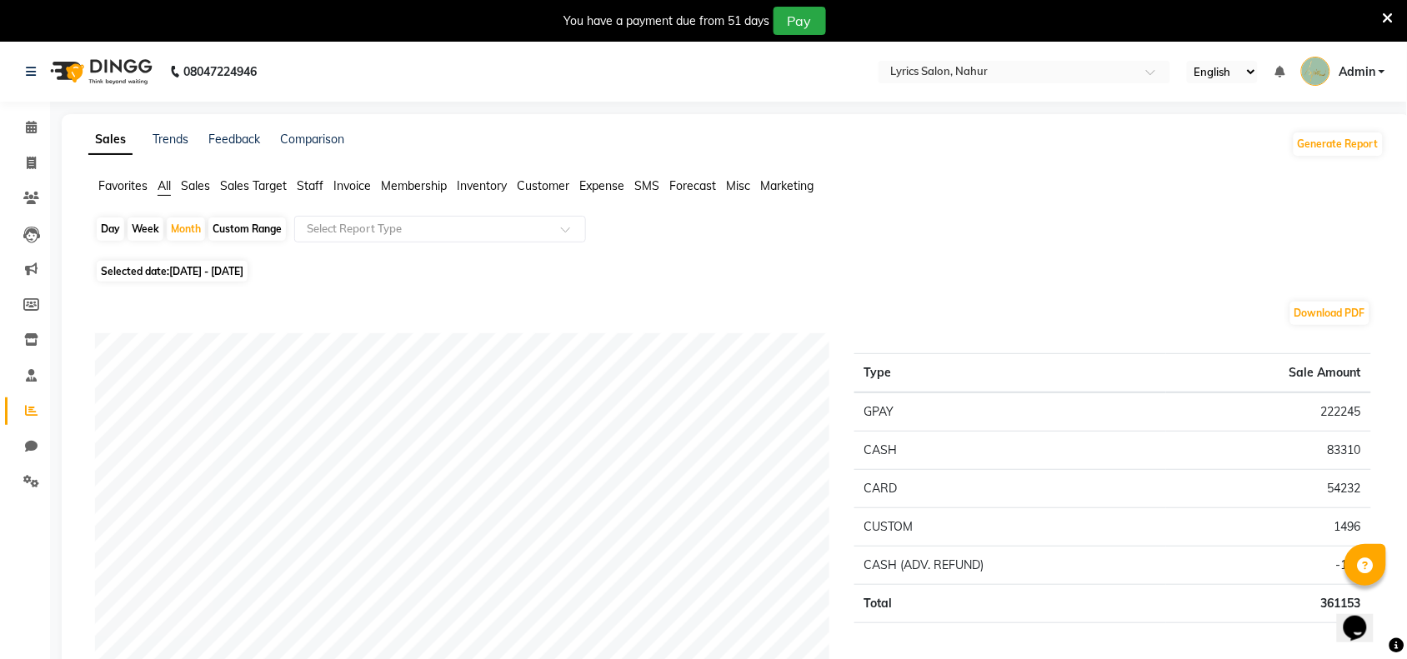
click at [542, 181] on span "Customer" at bounding box center [543, 185] width 53 height 15
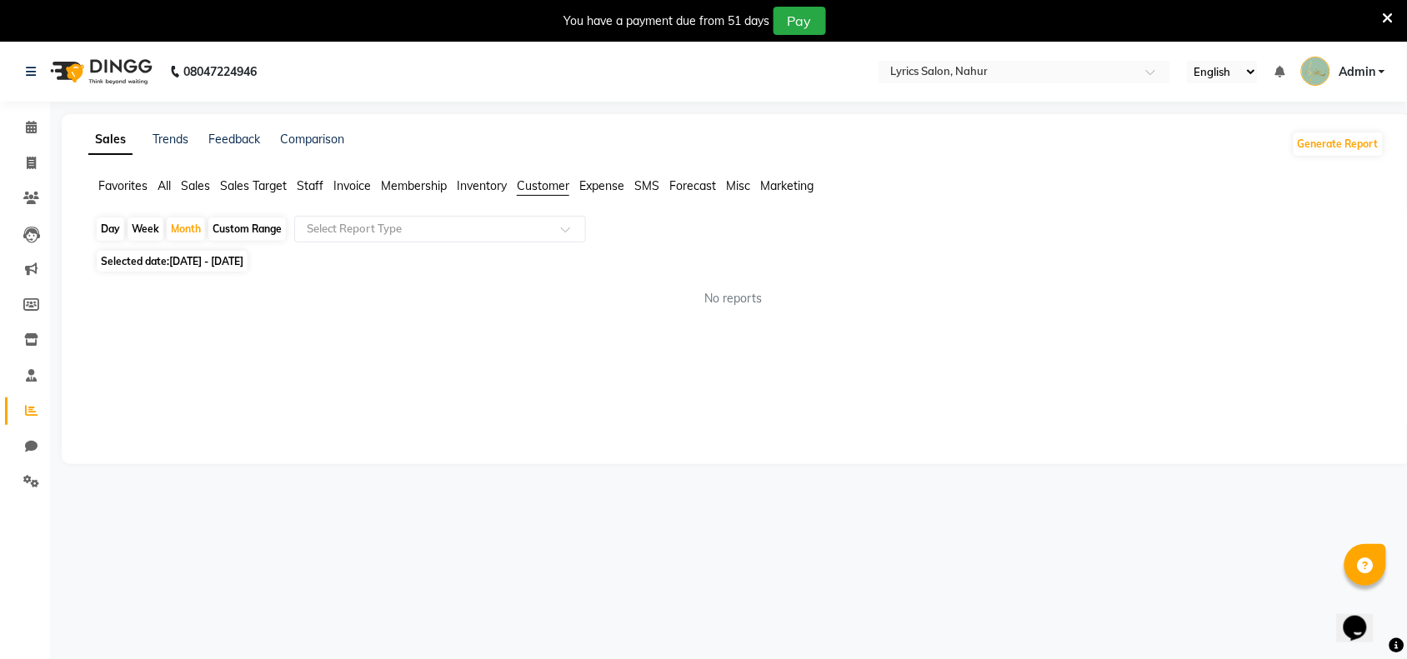
click at [610, 181] on span "Expense" at bounding box center [601, 185] width 45 height 15
click at [655, 180] on span "SMS" at bounding box center [646, 185] width 25 height 15
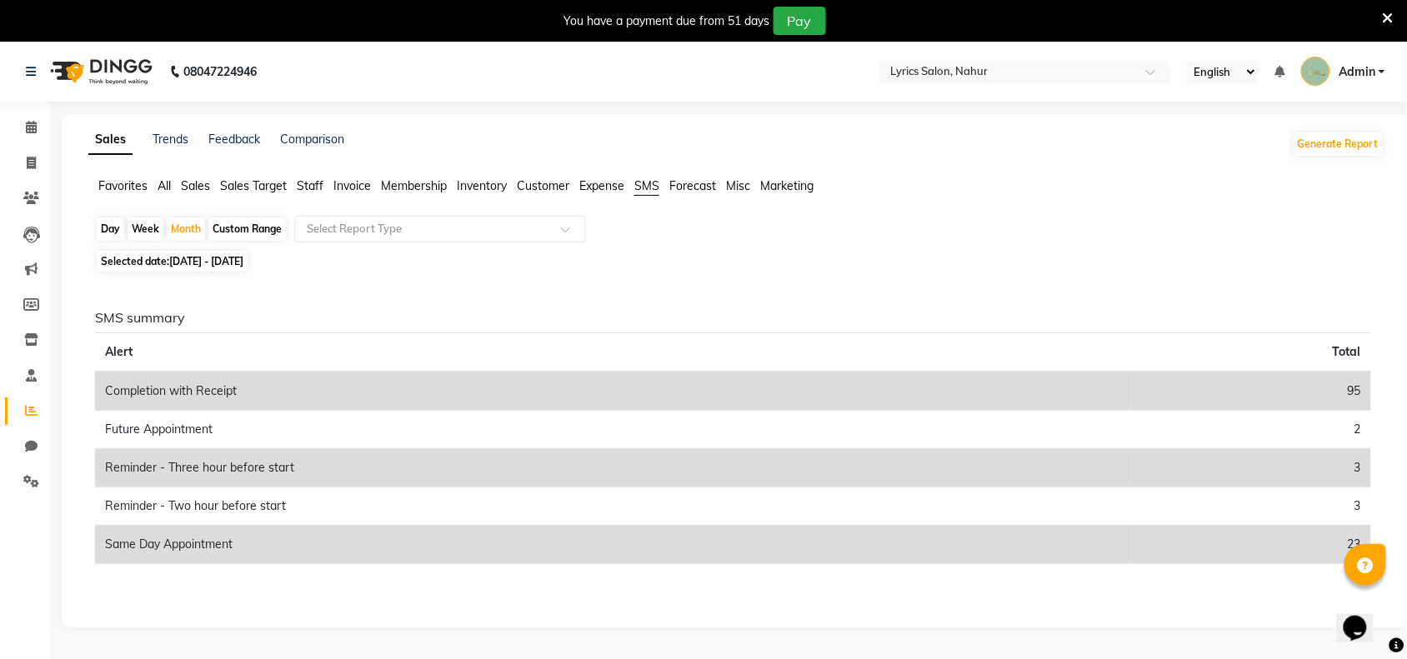
click at [690, 180] on span "Forecast" at bounding box center [692, 185] width 47 height 15
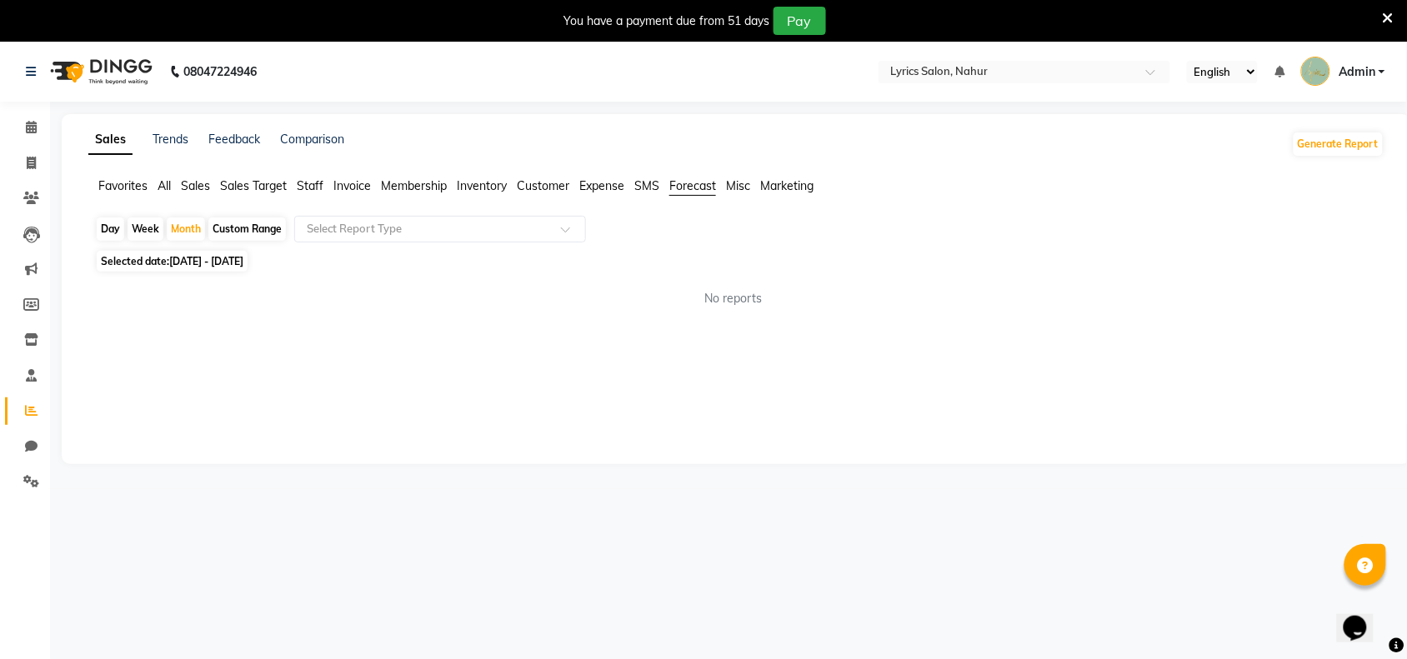
click at [659, 186] on span "SMS" at bounding box center [646, 185] width 25 height 15
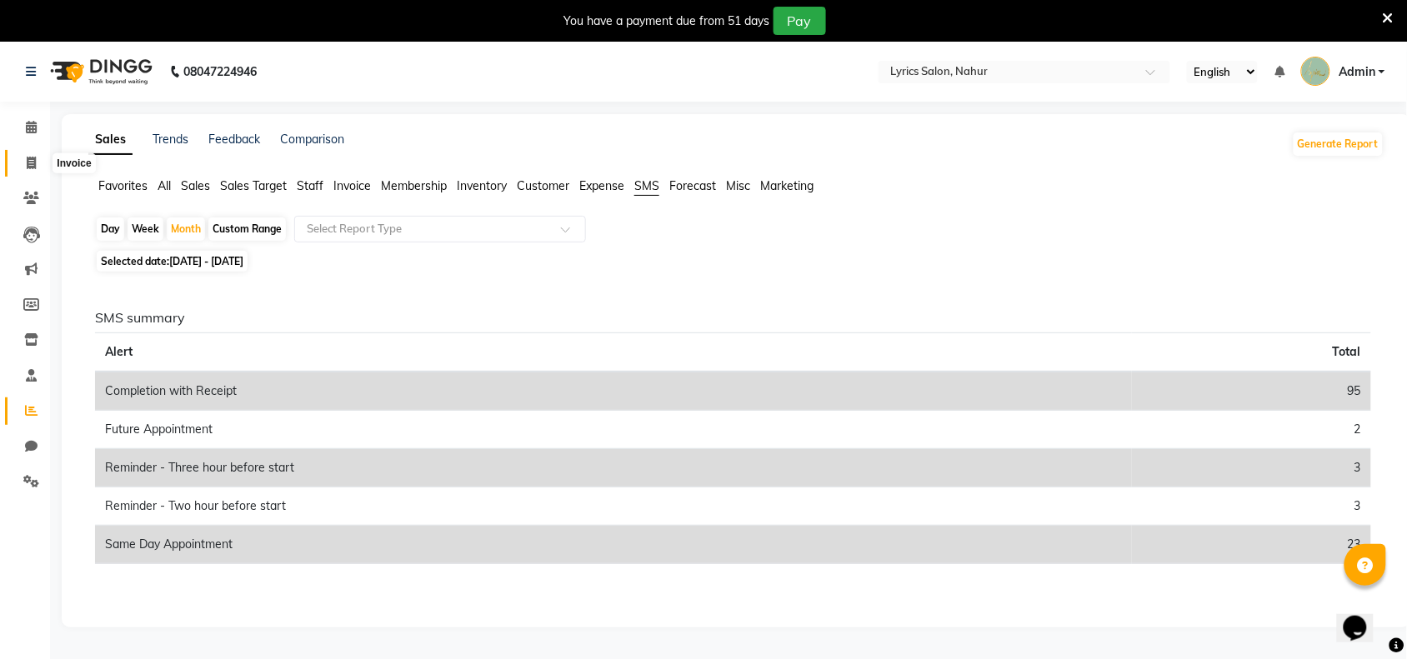
click at [30, 168] on icon at bounding box center [31, 163] width 9 height 13
select select "service"
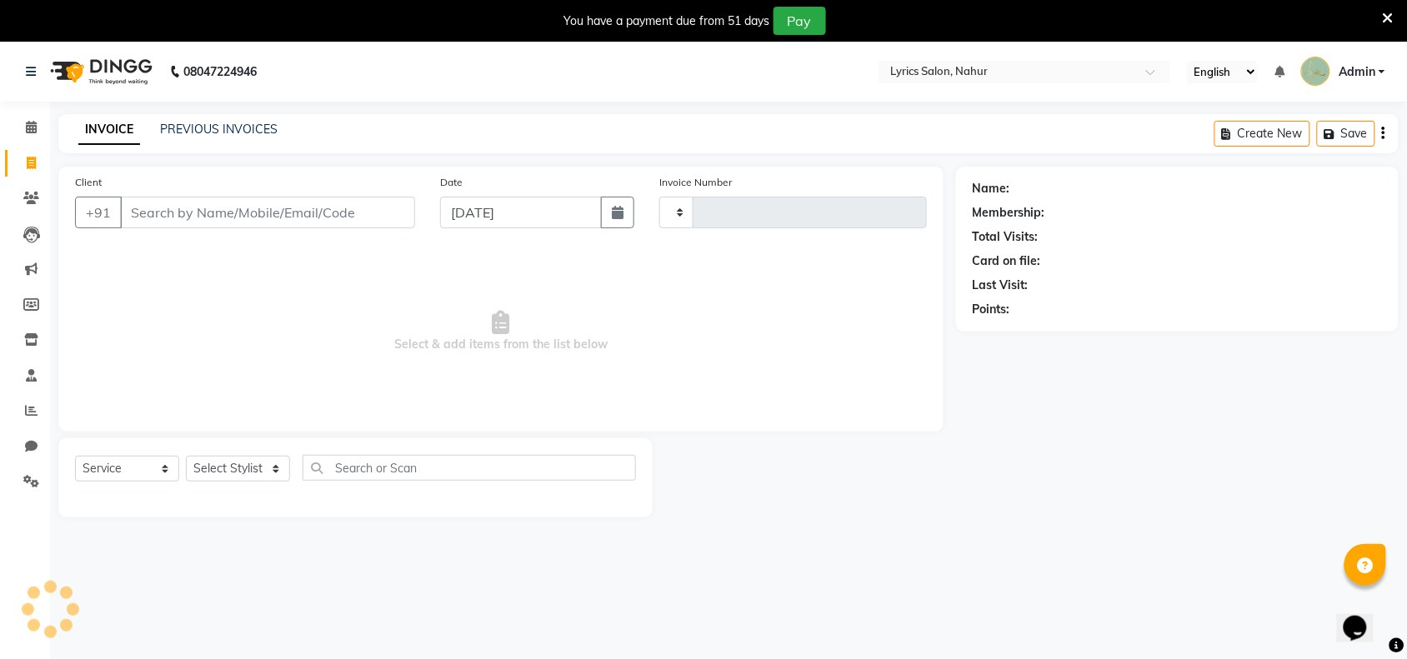
scroll to position [42, 0]
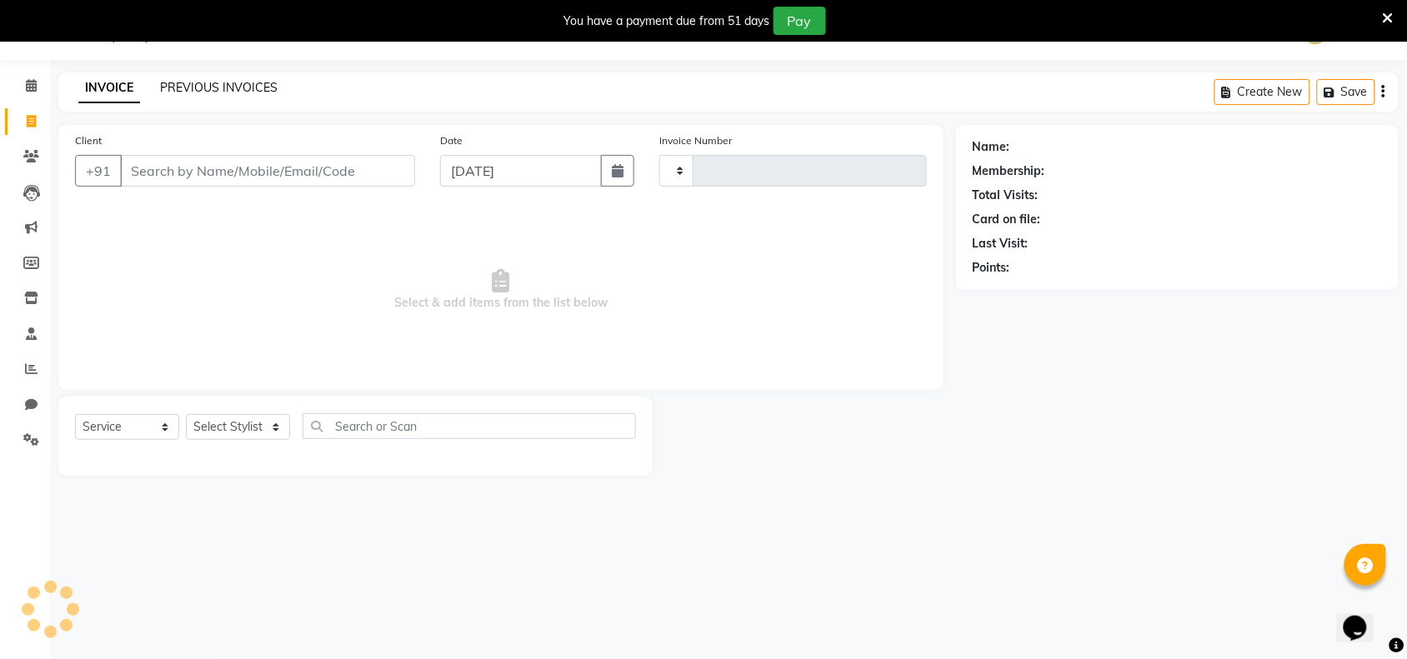
type input "0675"
select select "8608"
click at [185, 85] on link "PREVIOUS INVOICES" at bounding box center [219, 87] width 118 height 15
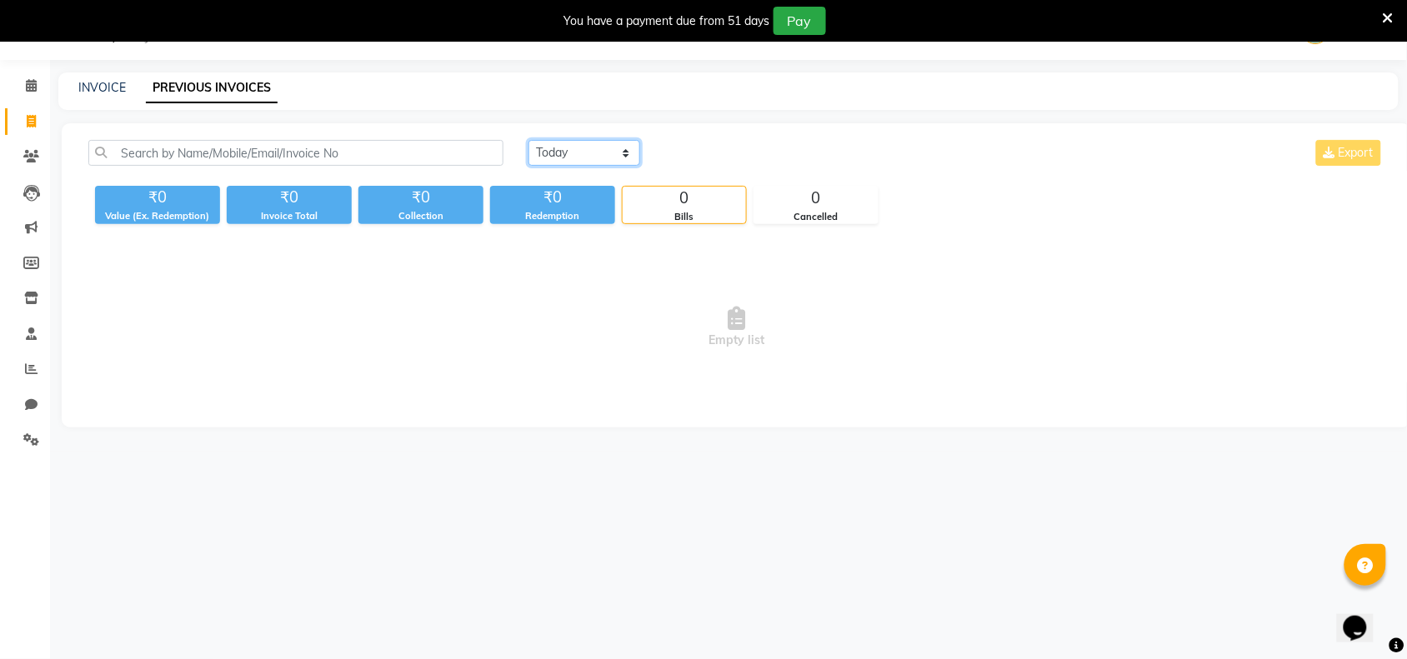
click at [569, 150] on select "Today Yesterday Custom Range" at bounding box center [585, 153] width 112 height 26
select select "range"
click at [529, 140] on select "Today Yesterday Custom Range" at bounding box center [585, 153] width 112 height 26
click at [704, 157] on input "04-09-2025" at bounding box center [720, 153] width 117 height 23
select select "9"
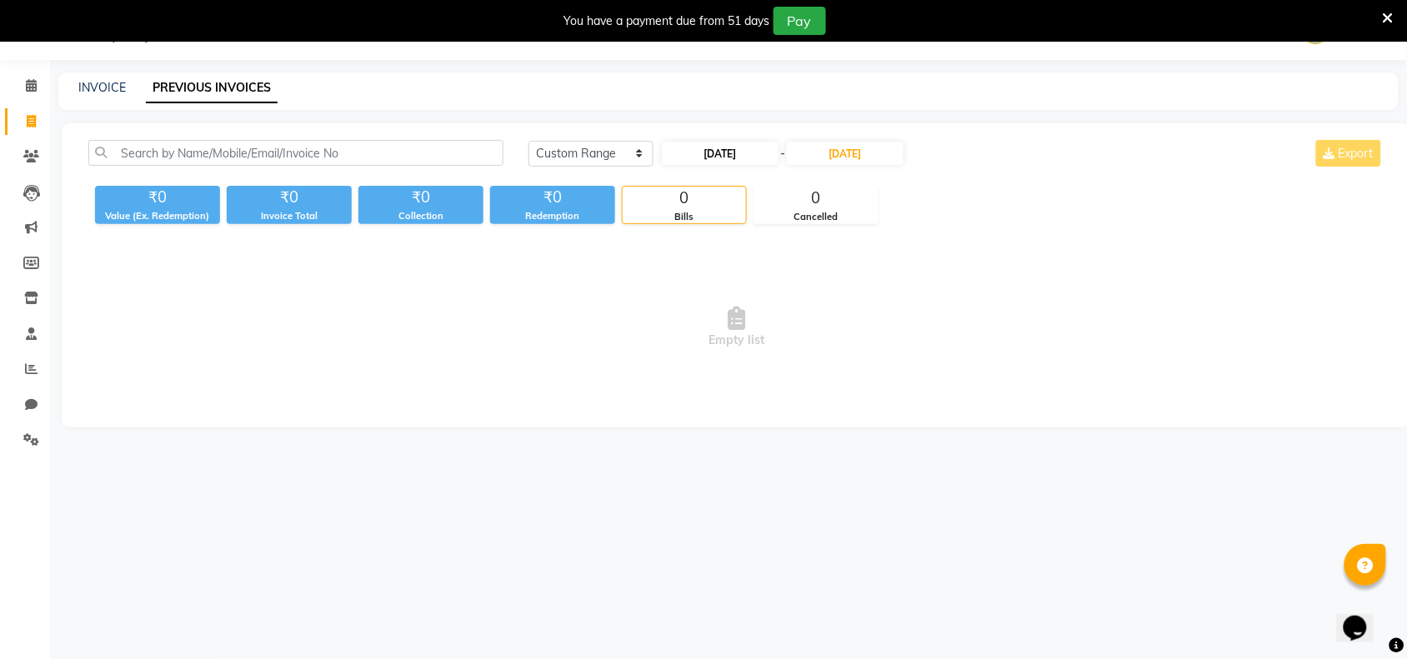
select select "2025"
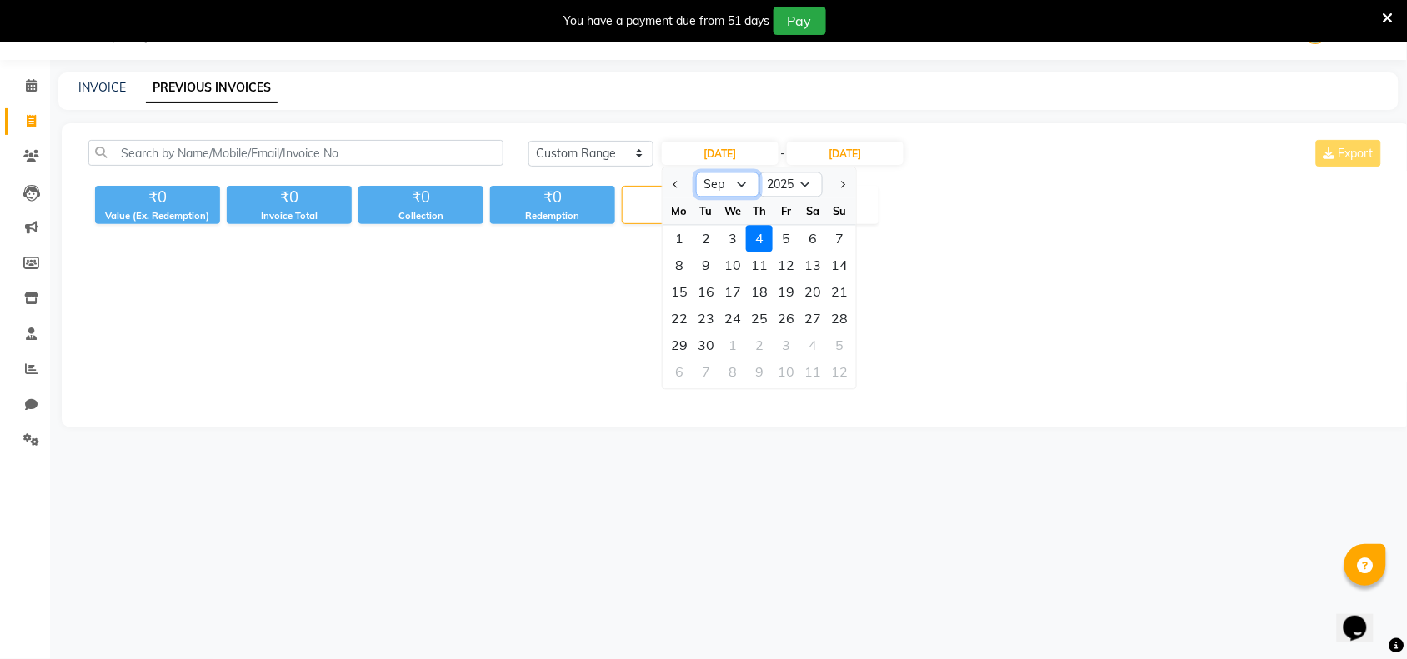
click at [719, 181] on select "Jan Feb Mar Apr May Jun Jul Aug Sep Oct Nov Dec" at bounding box center [727, 185] width 63 height 25
select select "7"
click at [696, 173] on select "Jan Feb Mar Apr May Jun Jul Aug Sep Oct Nov Dec" at bounding box center [727, 185] width 63 height 25
click at [714, 239] on div "1" at bounding box center [706, 239] width 27 height 27
type input "01-07-2025"
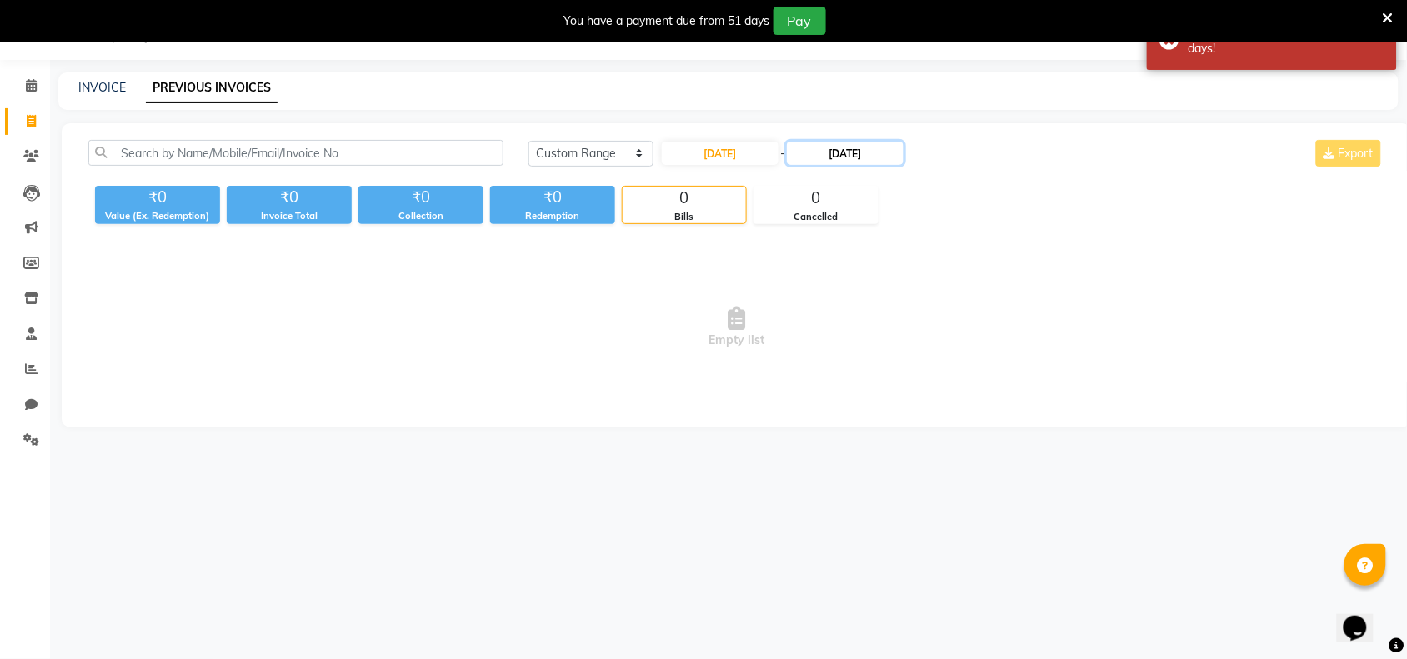
click at [844, 150] on input "04-09-2025" at bounding box center [845, 153] width 117 height 23
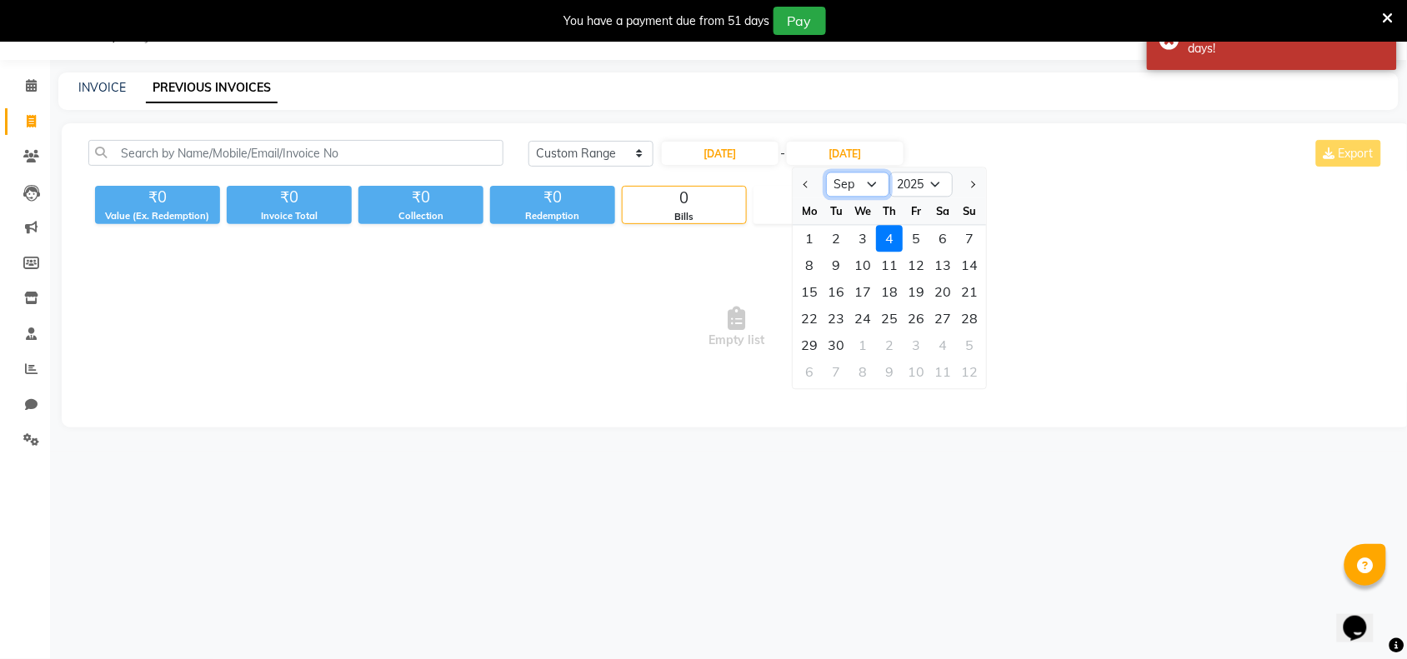
click at [881, 180] on select "Jul Aug Sep Oct Nov Dec" at bounding box center [858, 185] width 63 height 25
select select "7"
click at [827, 173] on select "Jul Aug Sep Oct Nov Dec" at bounding box center [858, 185] width 63 height 25
click at [898, 346] on div "31" at bounding box center [890, 346] width 27 height 27
type input "31-07-2025"
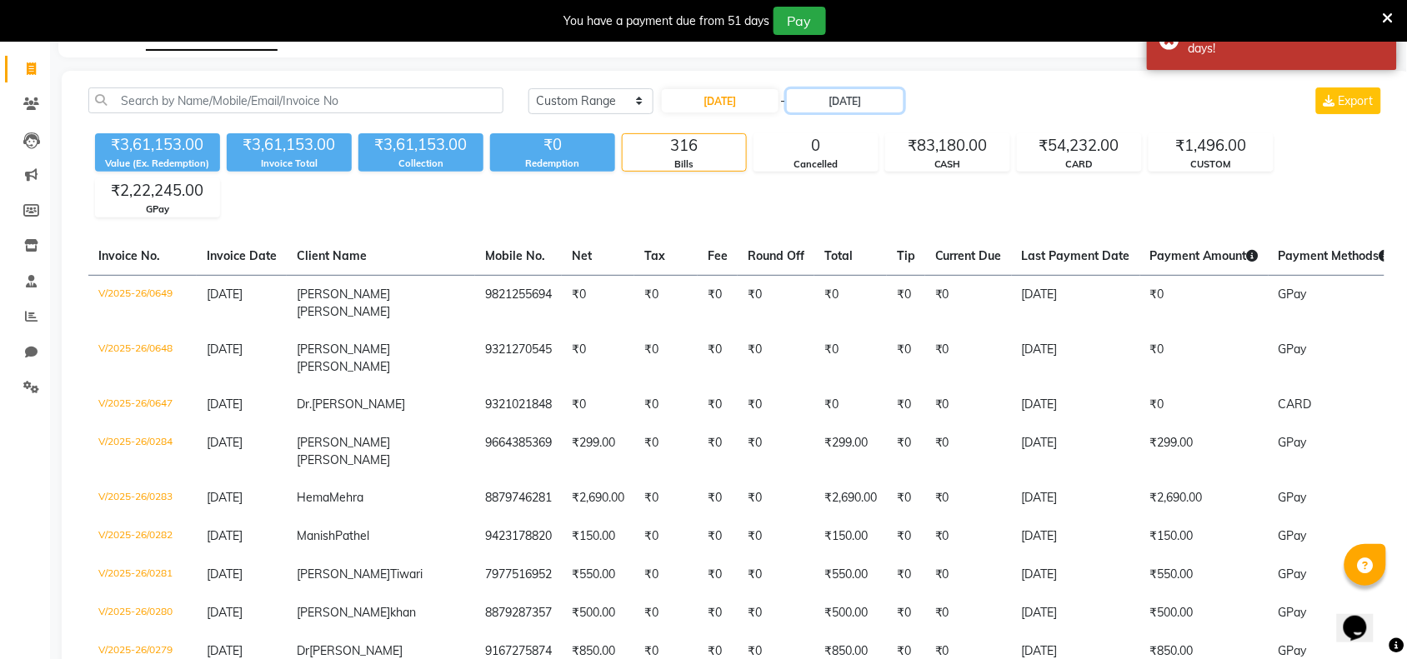
scroll to position [96, 0]
